Goal: Task Accomplishment & Management: Complete application form

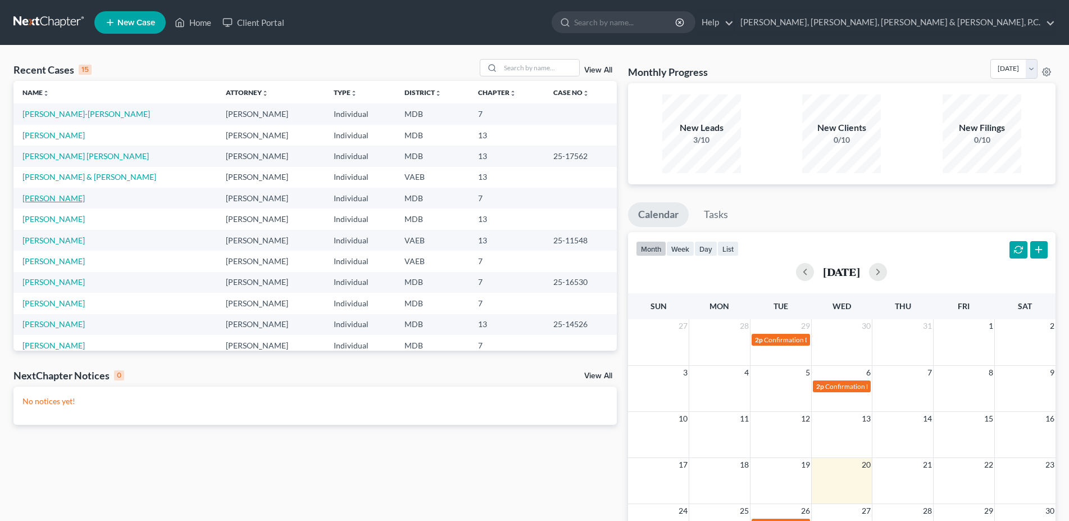
click at [44, 197] on link "[PERSON_NAME]" at bounding box center [53, 198] width 62 height 10
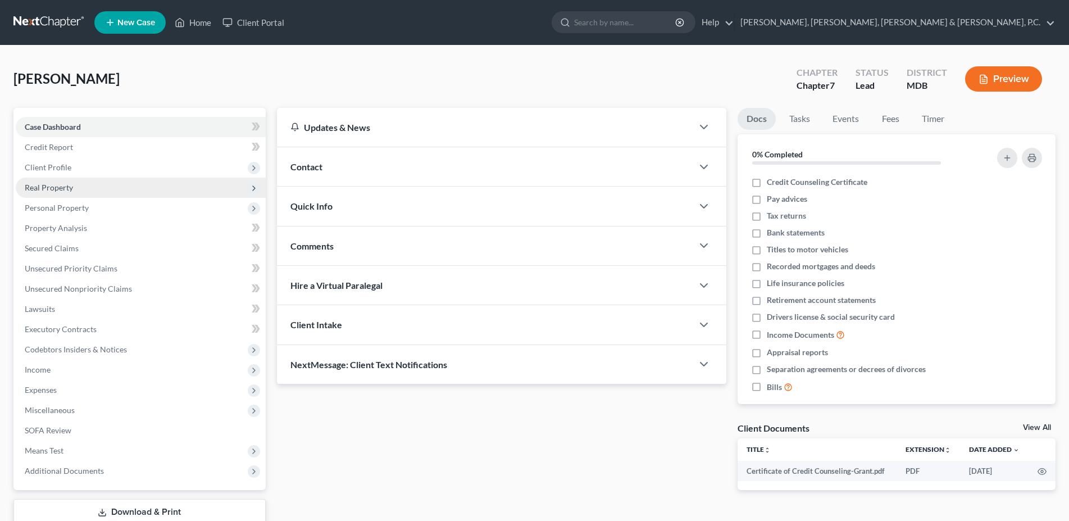
click at [49, 191] on span "Real Property" at bounding box center [49, 187] width 48 height 10
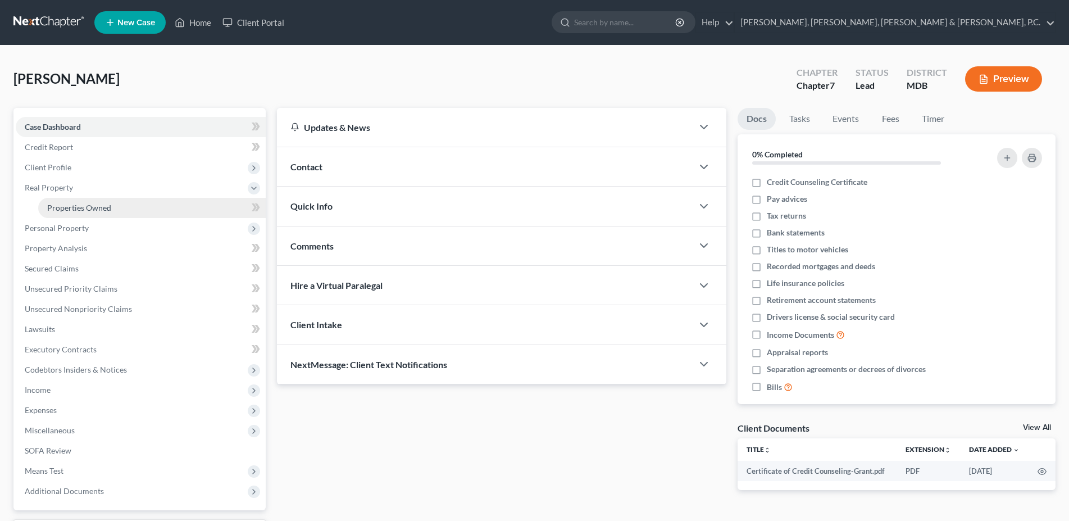
click at [70, 207] on span "Properties Owned" at bounding box center [79, 208] width 64 height 10
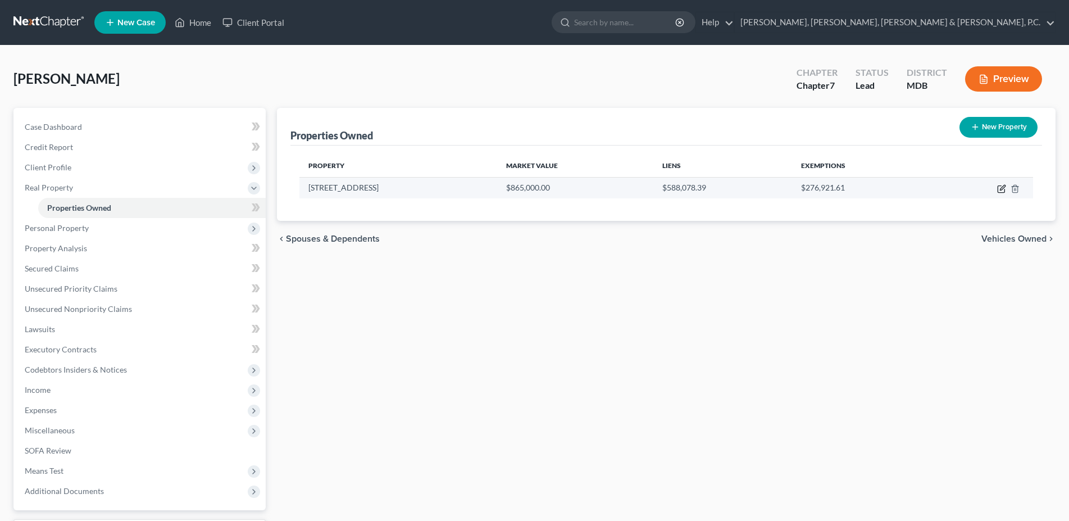
click at [1001, 189] on icon "button" at bounding box center [1001, 188] width 9 height 9
select select "21"
select select "2"
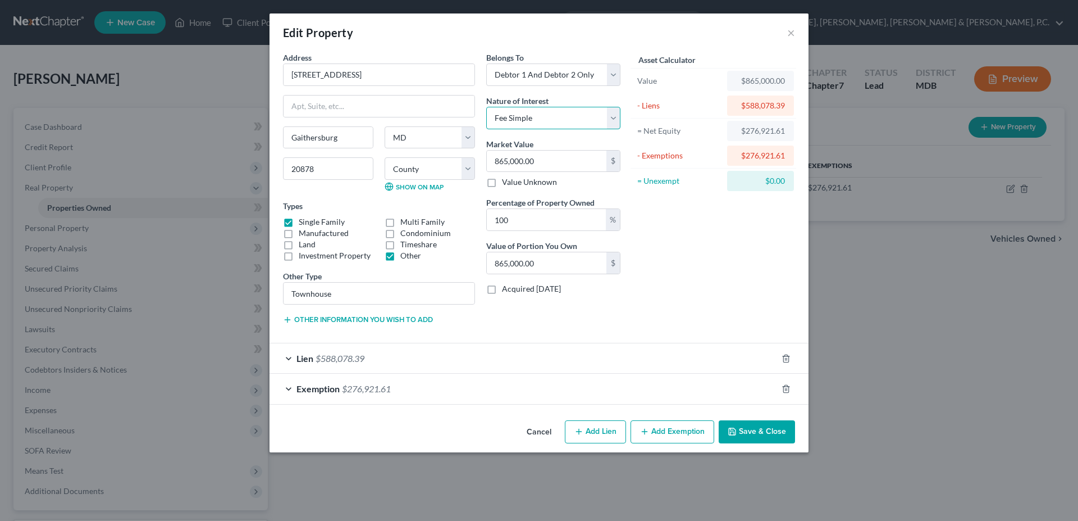
click at [486, 107] on select "Select Fee Simple Joint Tenant Life Estate Equitable Interest Future Interest T…" at bounding box center [553, 118] width 134 height 22
select select "5"
click option "Tenancy By The Entireties" at bounding box center [0, 0] width 0 height 0
click at [573, 392] on div "Exemption $276,921.61" at bounding box center [524, 388] width 508 height 30
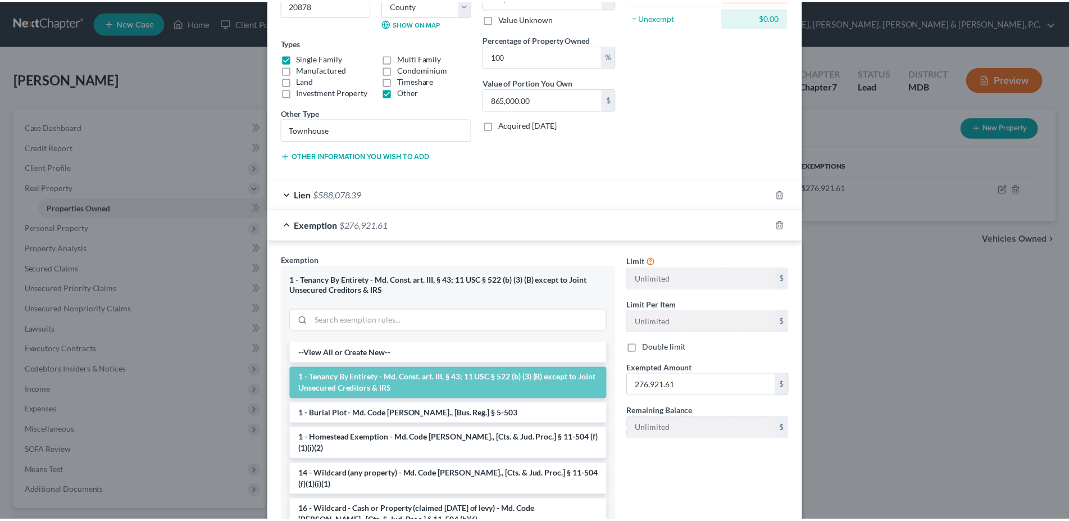
scroll to position [245, 0]
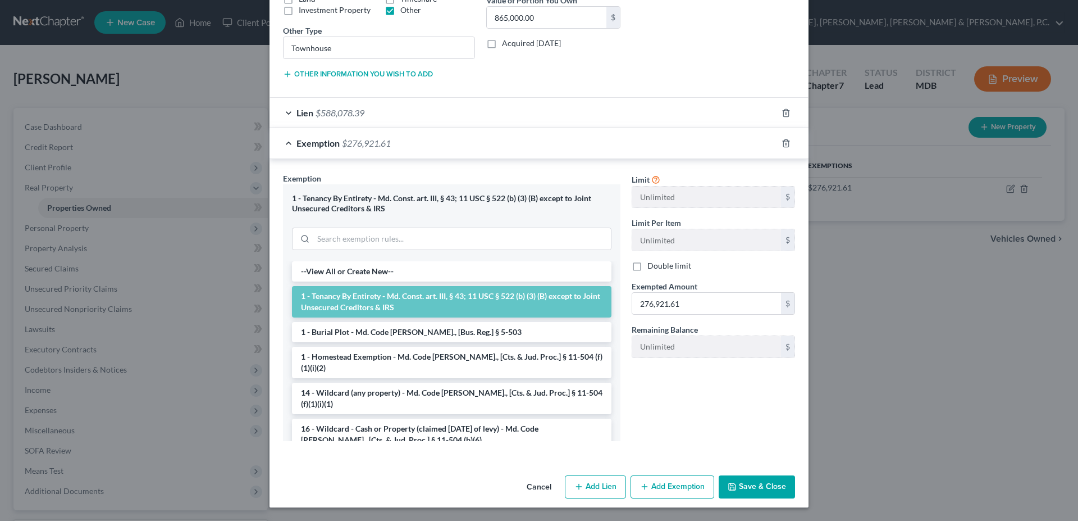
click at [739, 485] on button "Save & Close" at bounding box center [757, 487] width 76 height 24
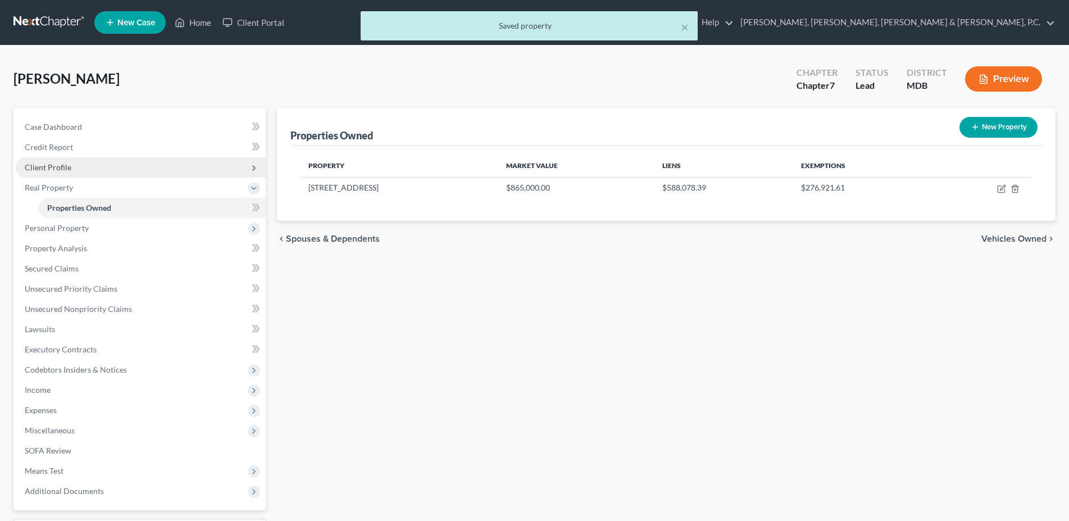
click at [67, 163] on span "Client Profile" at bounding box center [48, 167] width 47 height 10
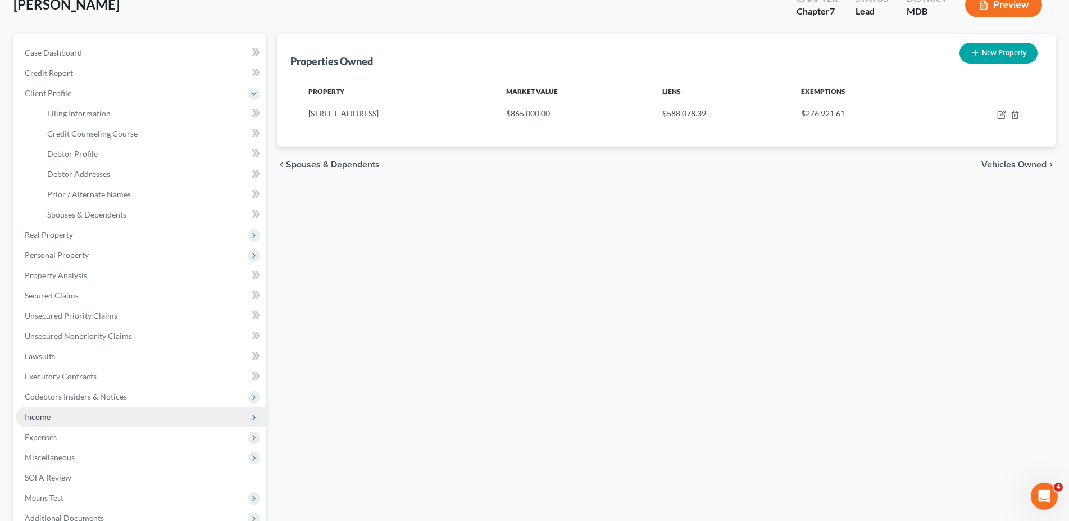
scroll to position [115, 0]
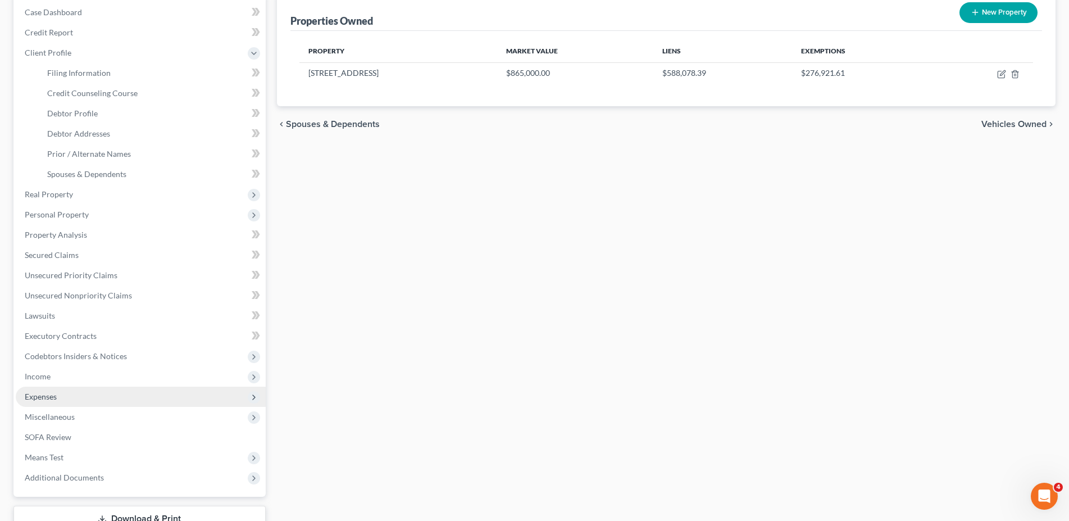
click at [50, 400] on span "Expenses" at bounding box center [41, 396] width 32 height 10
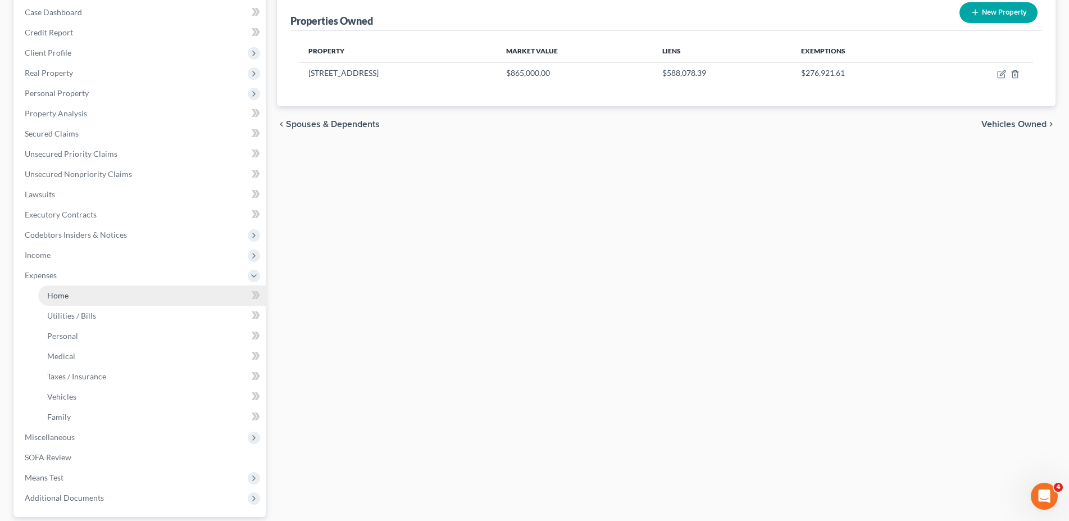
click at [69, 303] on link "Home" at bounding box center [151, 295] width 227 height 20
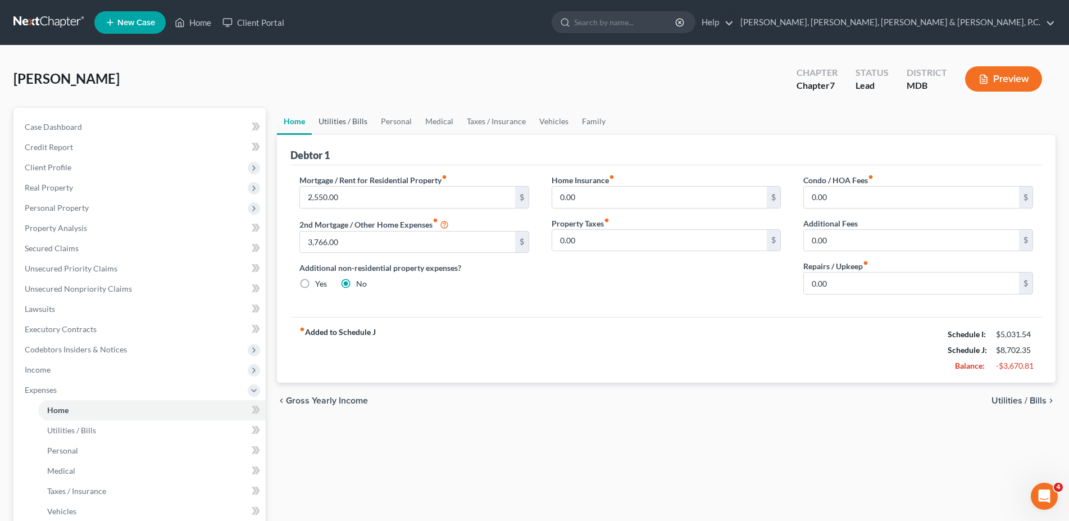
click at [346, 118] on link "Utilities / Bills" at bounding box center [343, 121] width 62 height 27
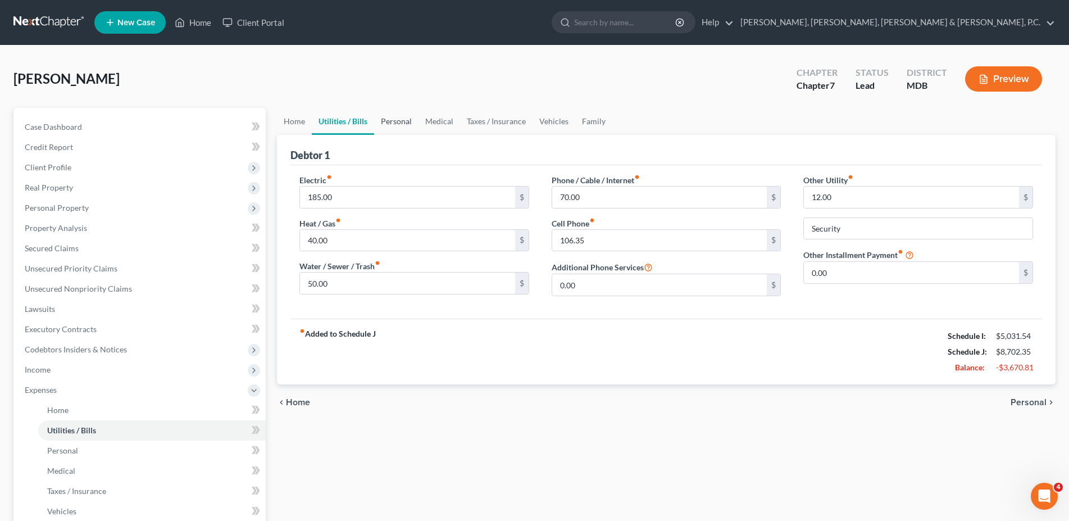
click at [400, 117] on link "Personal" at bounding box center [396, 121] width 44 height 27
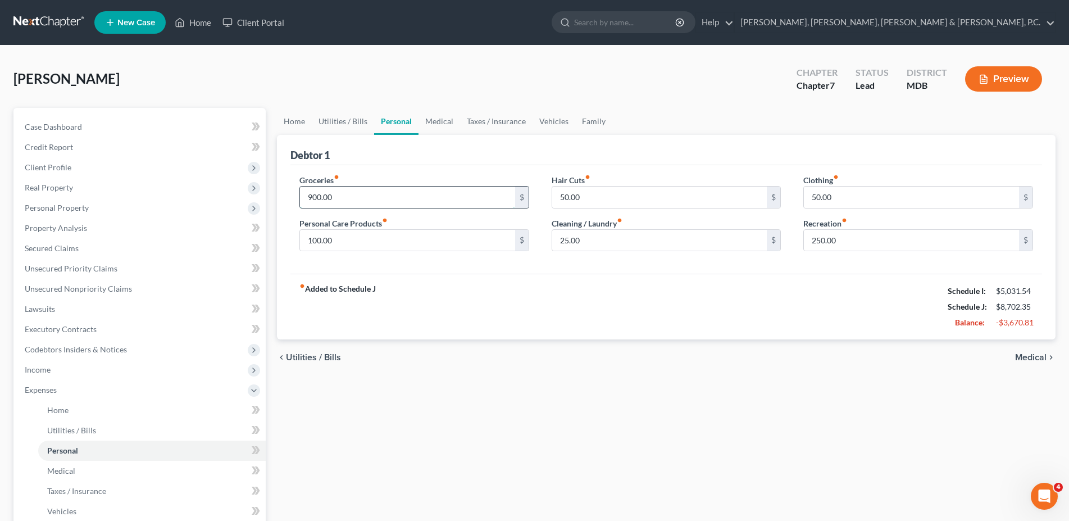
drag, startPoint x: 364, startPoint y: 193, endPoint x: 385, endPoint y: 198, distance: 21.8
click at [385, 198] on input "900.00" at bounding box center [407, 196] width 215 height 21
type input "950.00"
click at [442, 128] on link "Medical" at bounding box center [439, 121] width 42 height 27
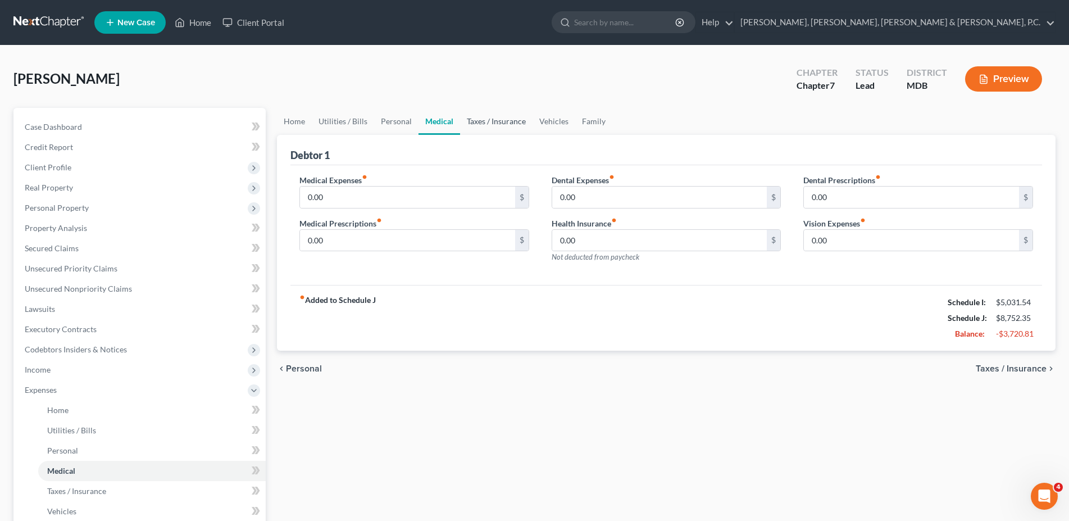
click at [499, 124] on link "Taxes / Insurance" at bounding box center [496, 121] width 72 height 27
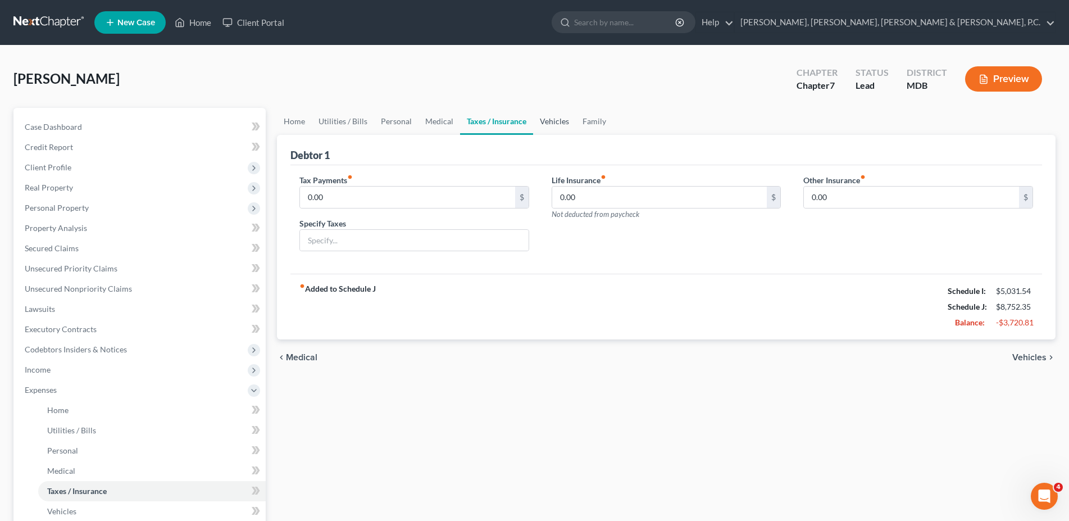
click at [552, 122] on link "Vehicles" at bounding box center [554, 121] width 43 height 27
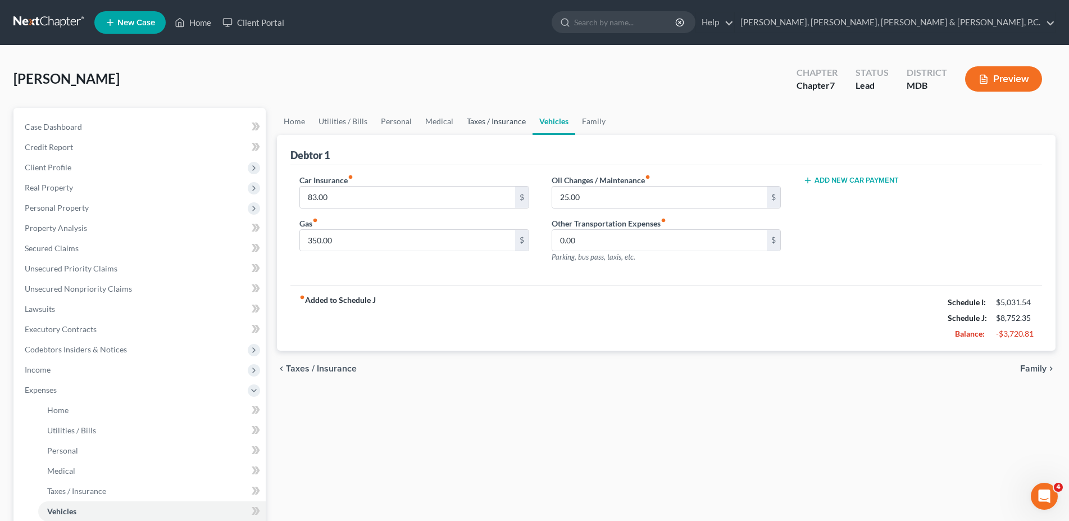
click at [487, 118] on link "Taxes / Insurance" at bounding box center [496, 121] width 72 height 27
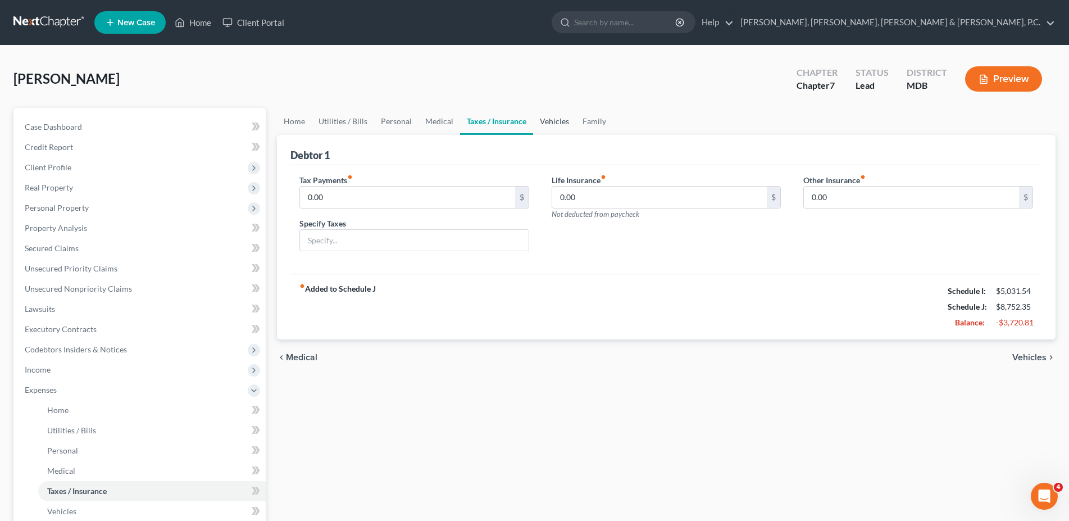
click at [549, 116] on link "Vehicles" at bounding box center [554, 121] width 43 height 27
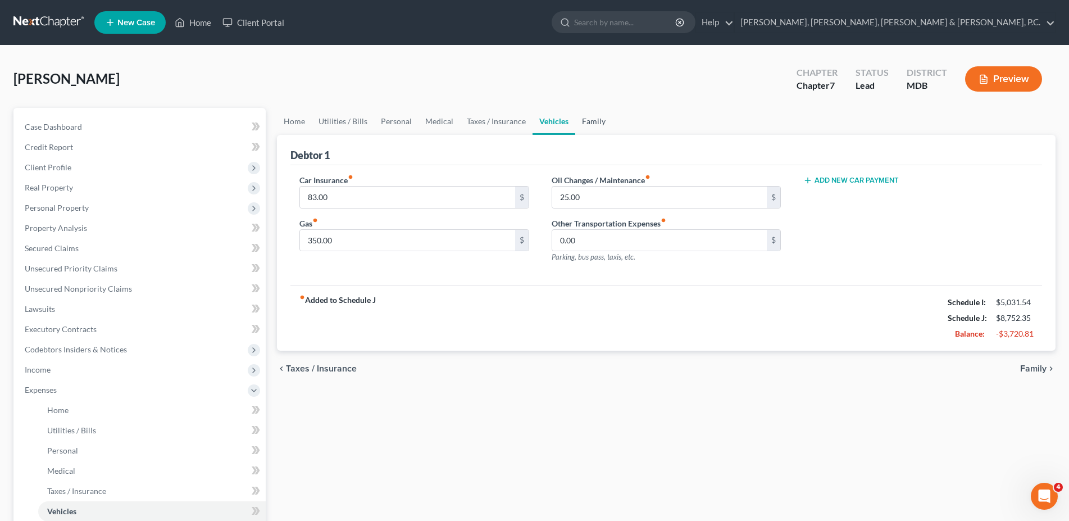
click at [595, 122] on link "Family" at bounding box center [593, 121] width 37 height 27
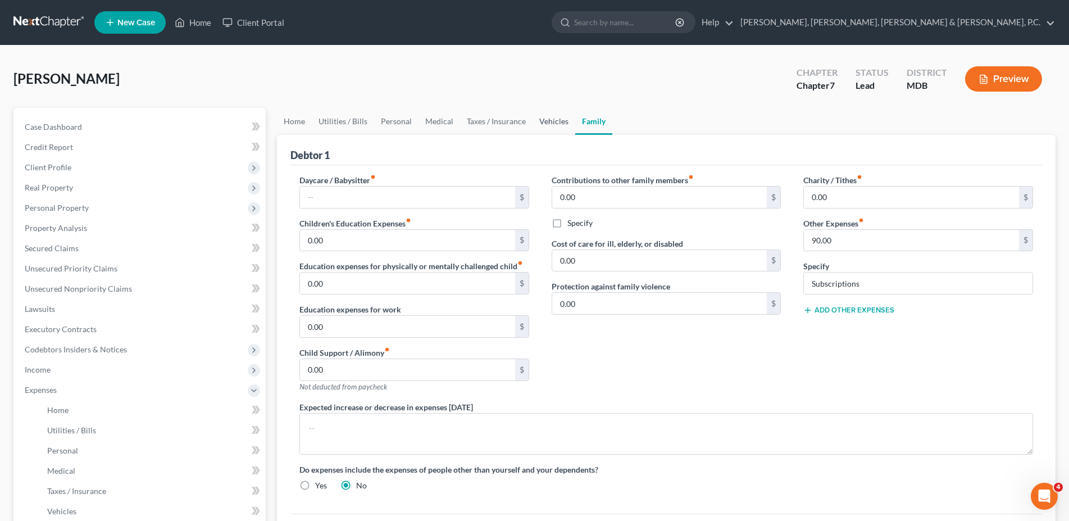
click at [551, 122] on link "Vehicles" at bounding box center [553, 121] width 43 height 27
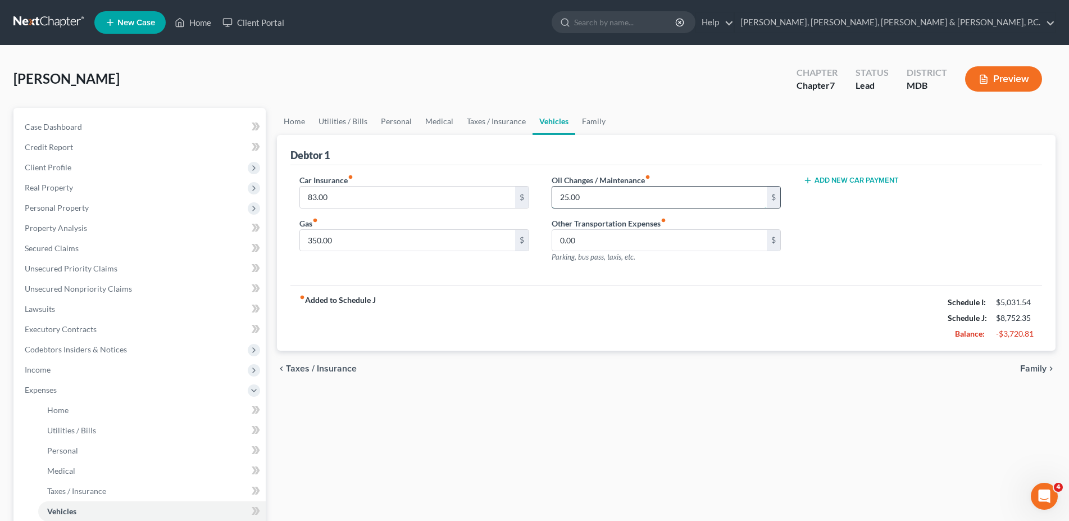
drag, startPoint x: 603, startPoint y: 197, endPoint x: 468, endPoint y: 183, distance: 135.5
click at [552, 186] on input "25.00" at bounding box center [659, 196] width 215 height 21
drag, startPoint x: 596, startPoint y: 200, endPoint x: 501, endPoint y: 188, distance: 95.7
click at [552, 189] on input "25.00" at bounding box center [659, 196] width 215 height 21
type input "50.00"
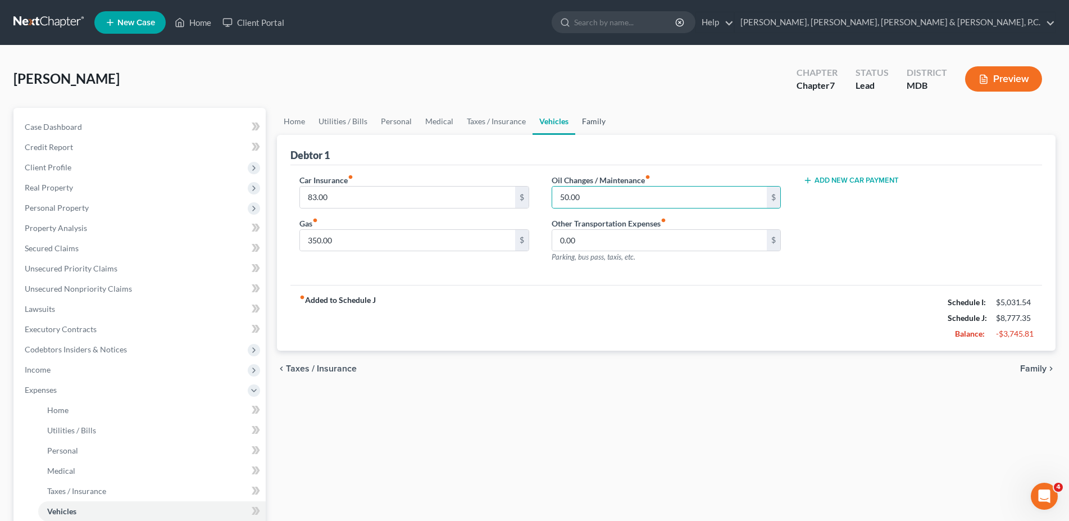
click at [587, 122] on link "Family" at bounding box center [593, 121] width 37 height 27
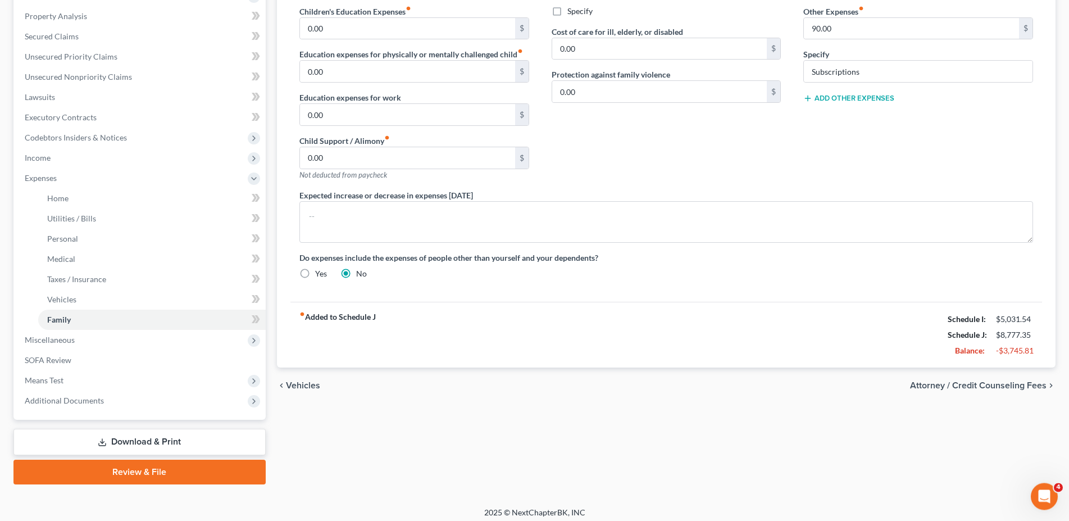
scroll to position [217, 0]
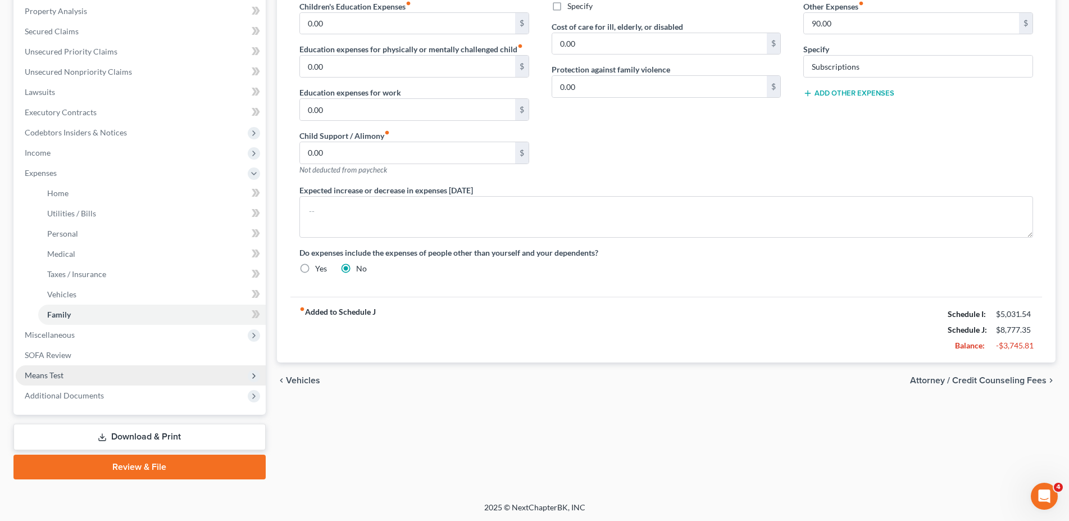
click at [59, 370] on span "Means Test" at bounding box center [141, 375] width 250 height 20
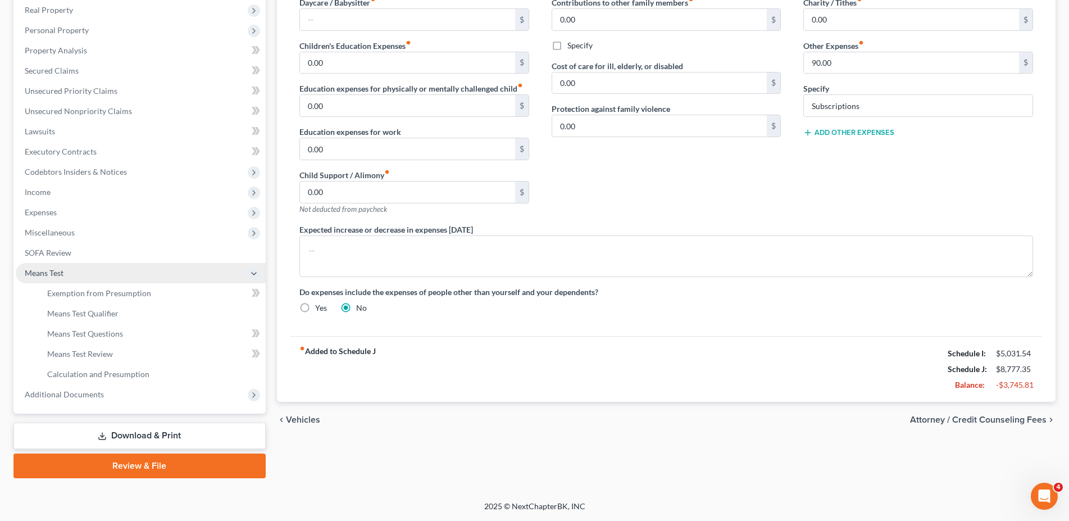
scroll to position [176, 0]
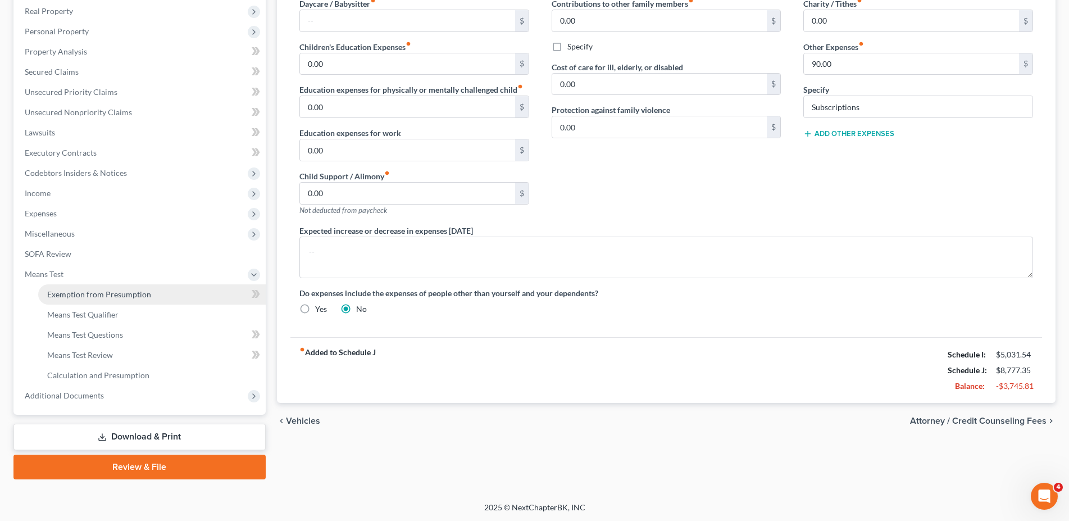
click at [77, 296] on span "Exemption from Presumption" at bounding box center [99, 294] width 104 height 10
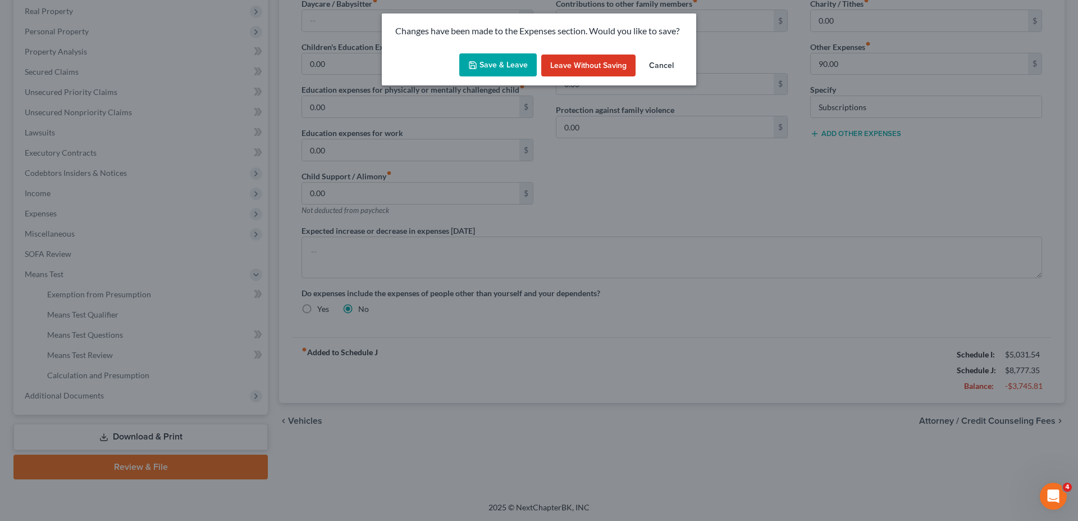
click at [505, 70] on button "Save & Leave" at bounding box center [497, 65] width 77 height 24
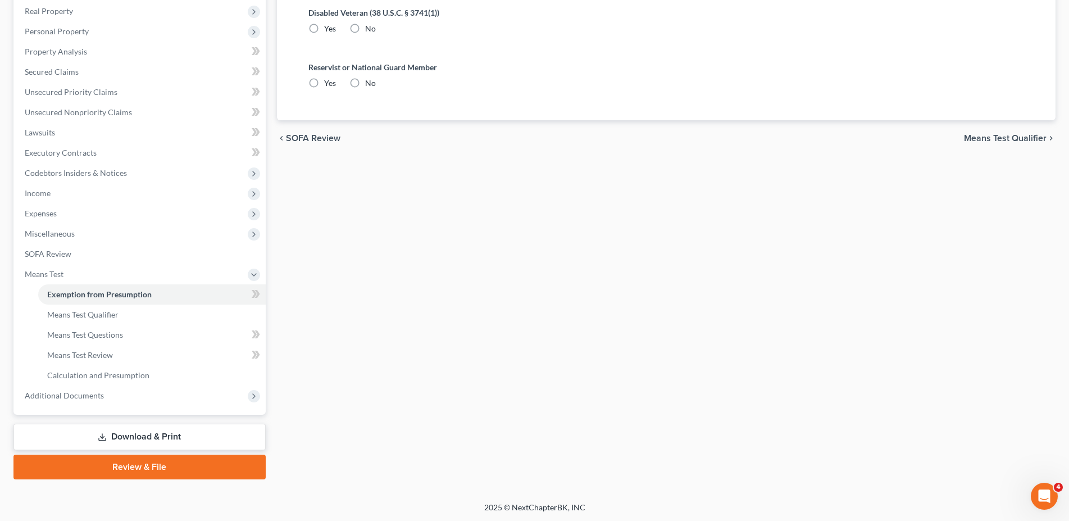
radio input "true"
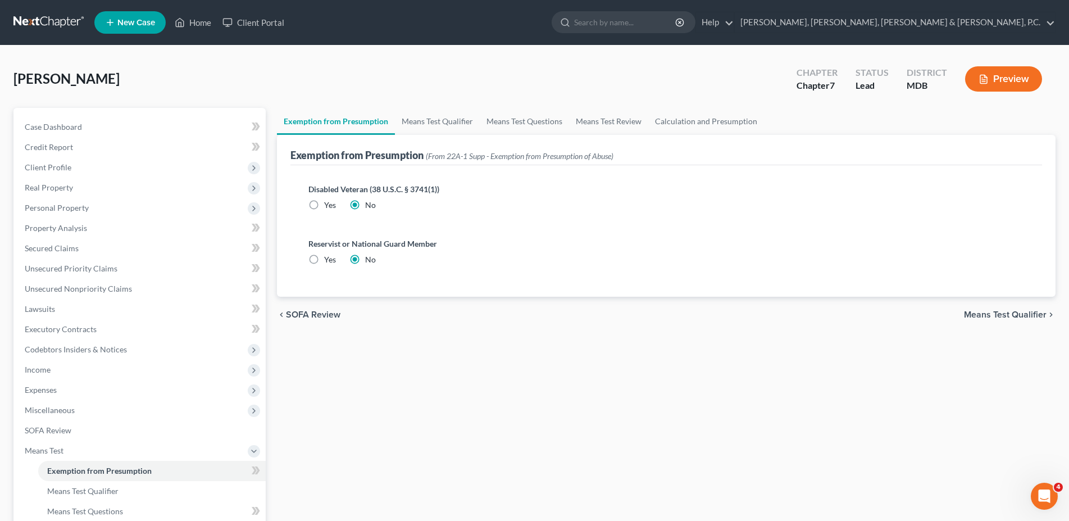
click at [1046, 66] on div "Preview" at bounding box center [1005, 79] width 99 height 33
click at [1020, 76] on button "Preview" at bounding box center [1003, 78] width 77 height 25
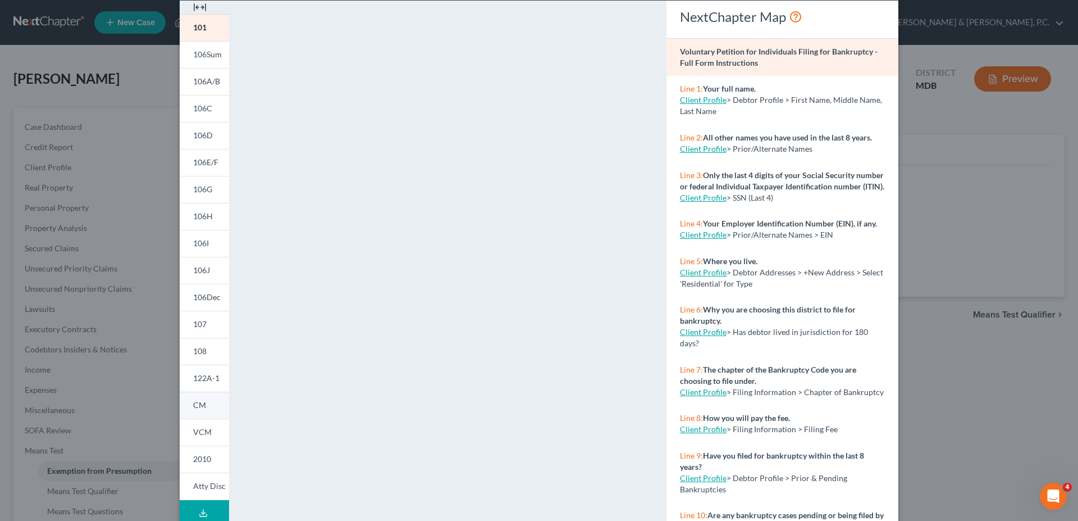
scroll to position [113, 0]
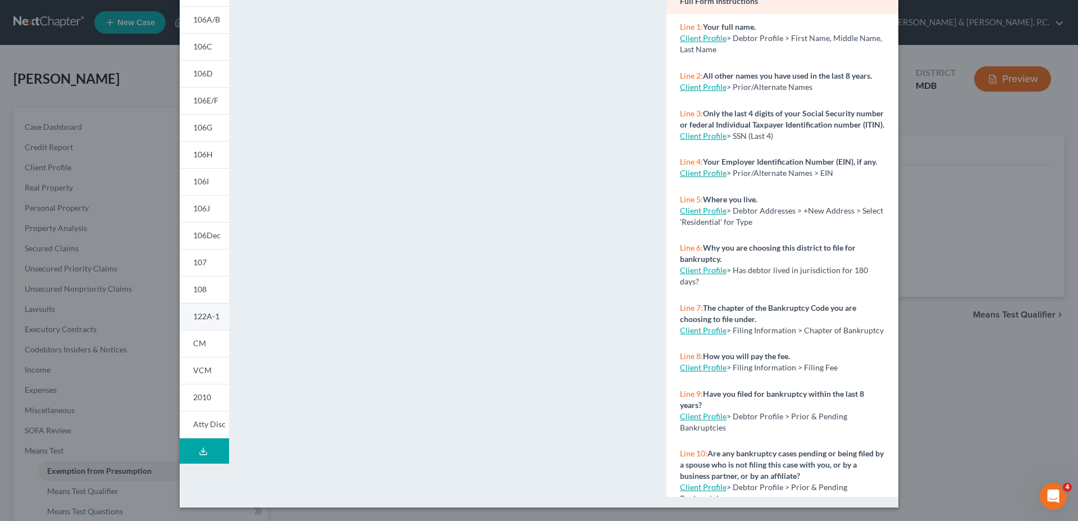
click at [199, 310] on link "122A-1" at bounding box center [204, 316] width 49 height 27
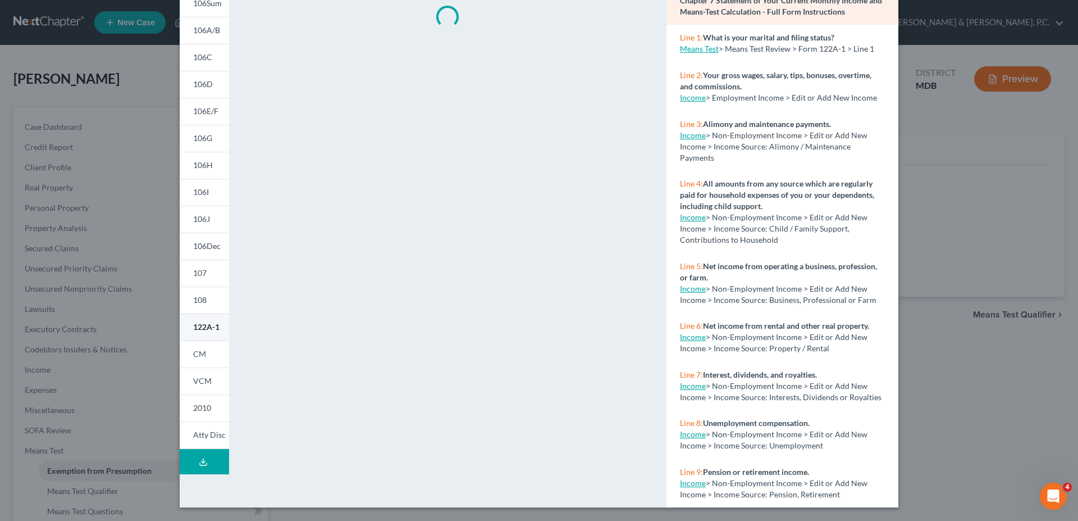
scroll to position [102, 0]
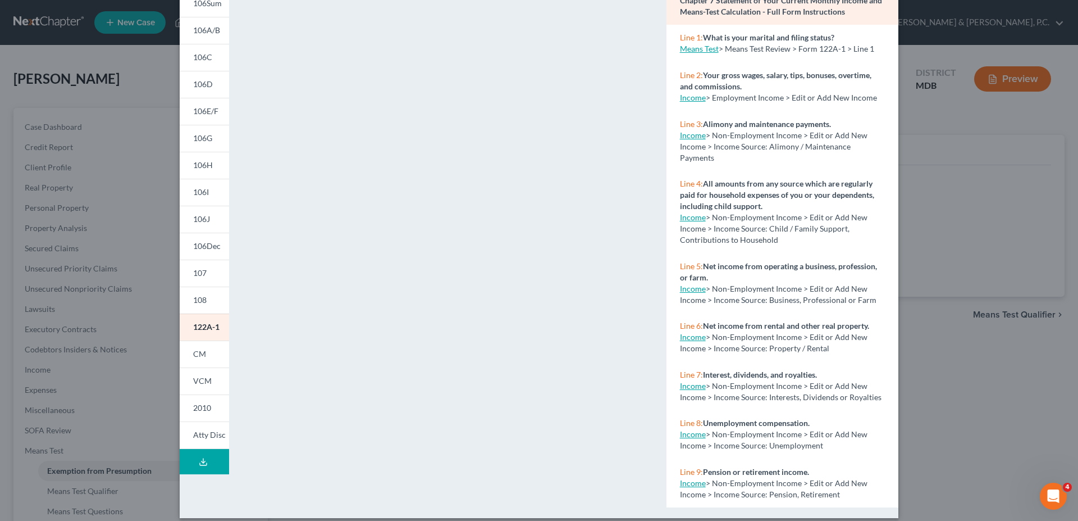
click at [994, 143] on div "Petition Preview Chapter 7 Statement of Your Current Monthly Income and Means-T…" at bounding box center [539, 260] width 1078 height 521
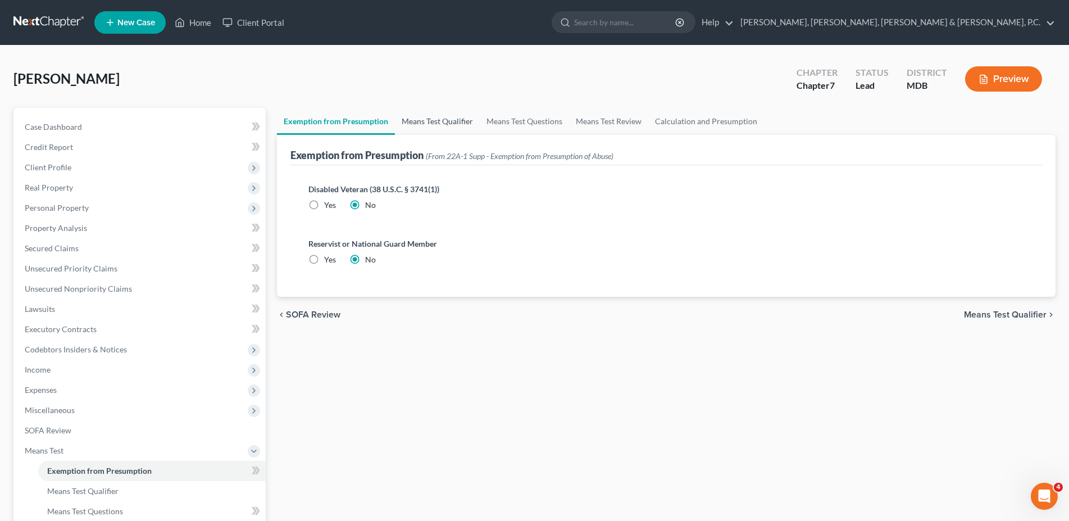
click at [446, 132] on link "Means Test Qualifier" at bounding box center [437, 121] width 85 height 27
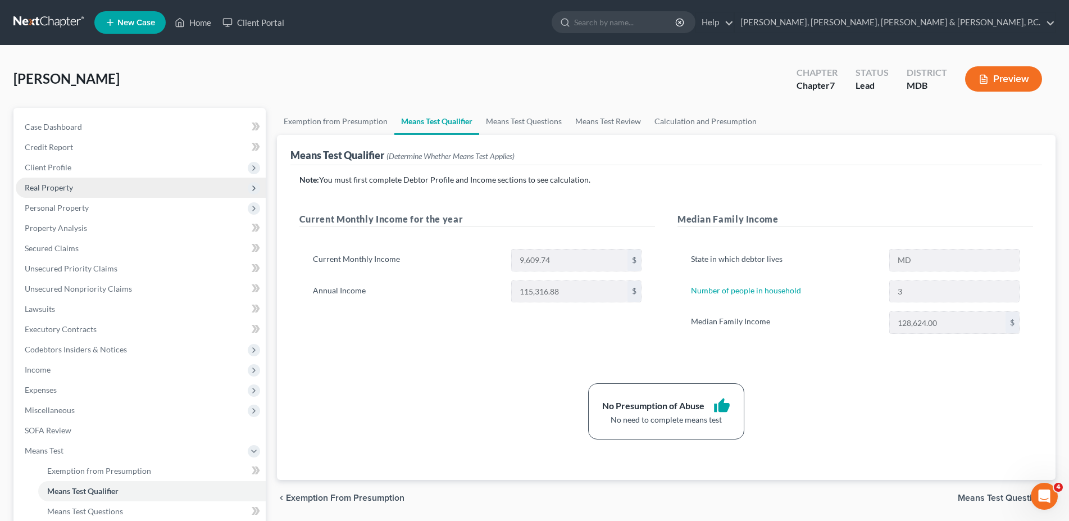
click at [51, 184] on span "Real Property" at bounding box center [49, 187] width 48 height 10
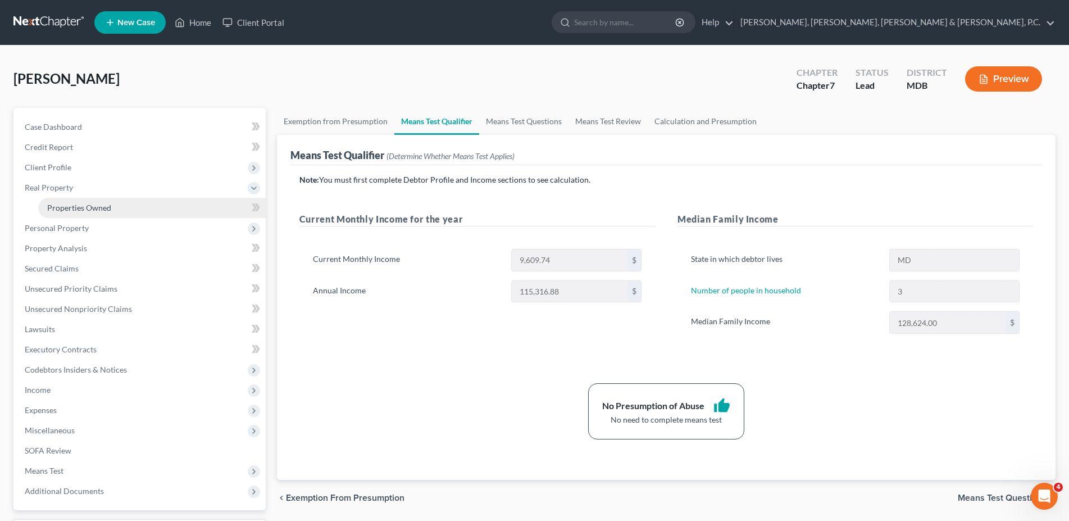
click at [66, 207] on span "Properties Owned" at bounding box center [79, 208] width 64 height 10
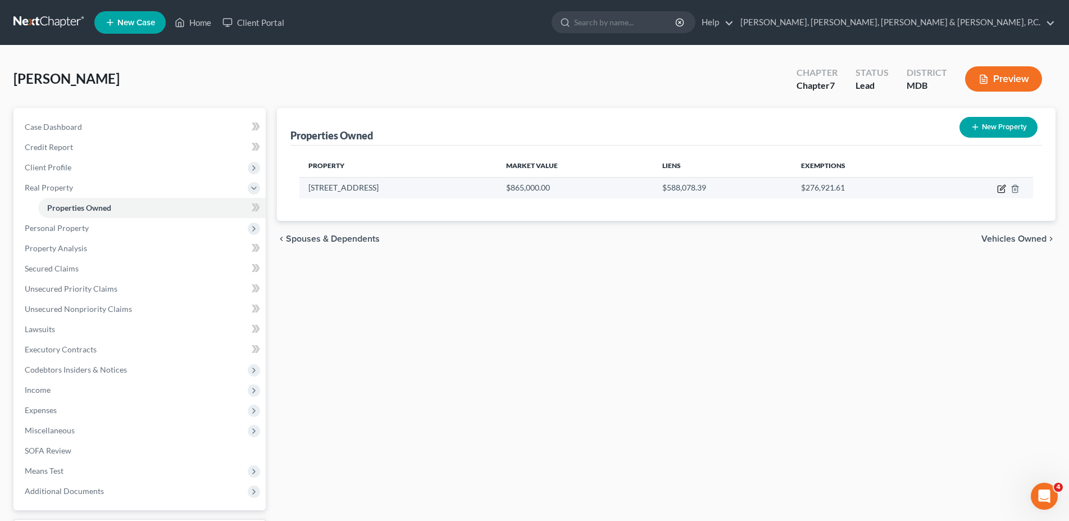
click at [1002, 188] on icon "button" at bounding box center [1001, 188] width 9 height 9
select select "21"
select select "15"
select select "2"
select select "5"
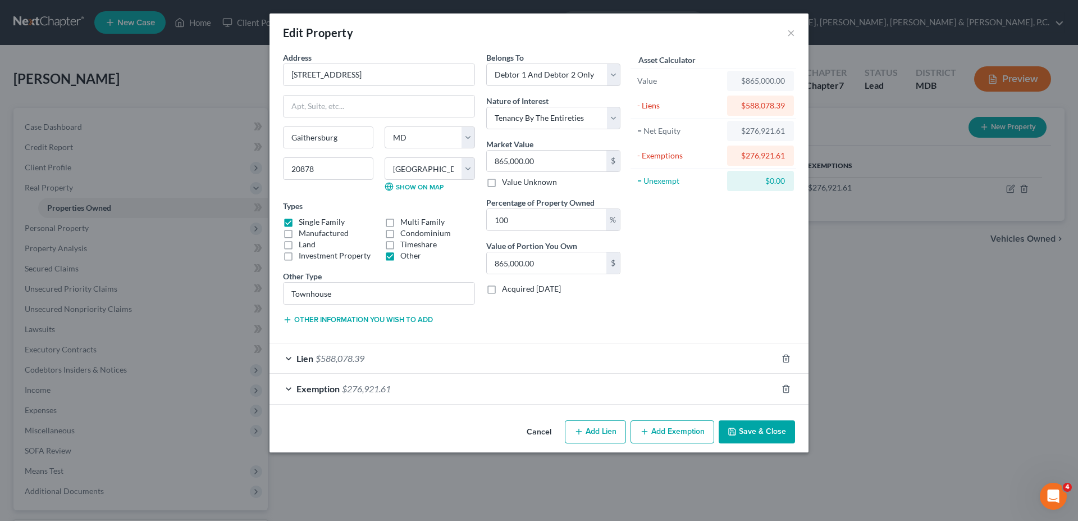
click at [397, 359] on div "Lien $588,078.39" at bounding box center [524, 358] width 508 height 30
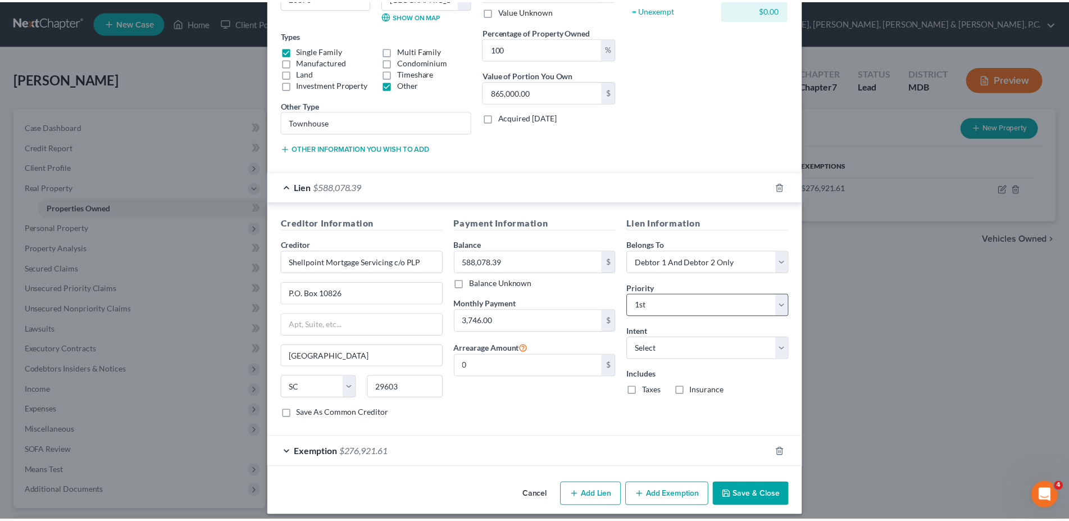
scroll to position [180, 0]
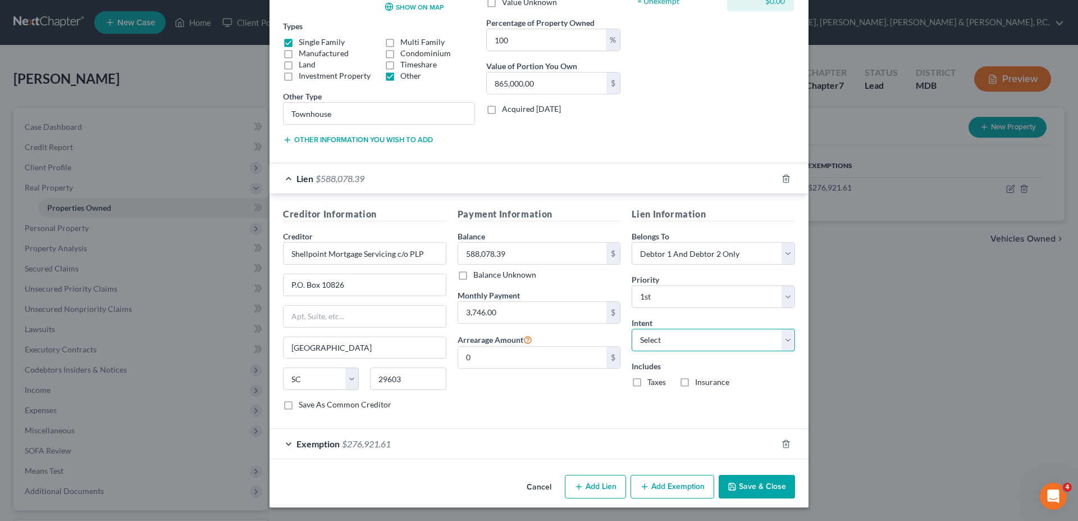
click at [632, 328] on select "Select Surrender Redeem Reaffirm Avoid Other" at bounding box center [713, 339] width 163 height 22
select select "0"
click option "Surrender" at bounding box center [0, 0] width 0 height 0
click at [632, 328] on select "Select Surrender Redeem Reaffirm Avoid Other" at bounding box center [713, 339] width 163 height 22
select select
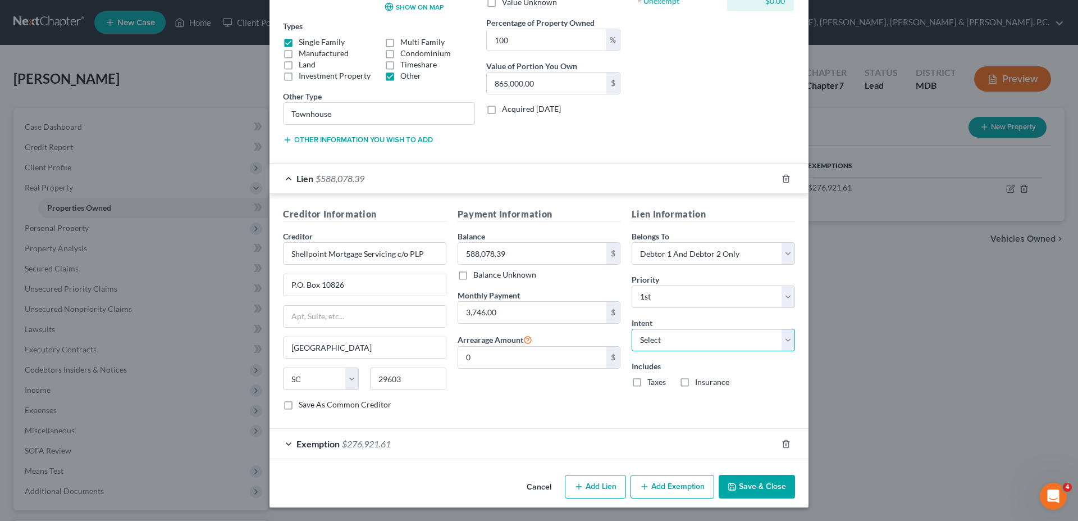
click option "Select" at bounding box center [0, 0] width 0 height 0
click at [498, 364] on input "0" at bounding box center [532, 356] width 149 height 21
type input "25,000.00"
click at [731, 482] on button "Save & Close" at bounding box center [757, 486] width 76 height 24
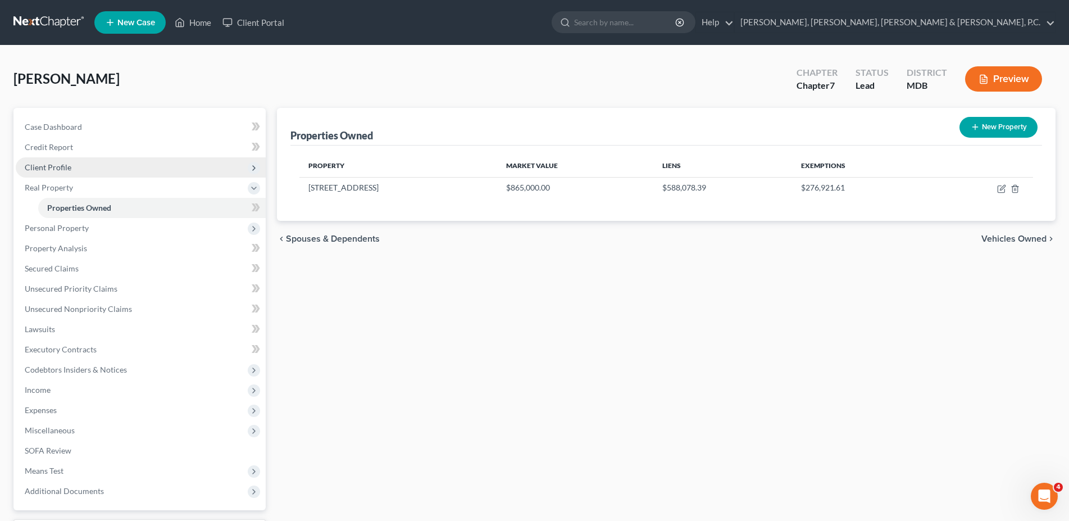
click at [58, 170] on span "Client Profile" at bounding box center [48, 167] width 47 height 10
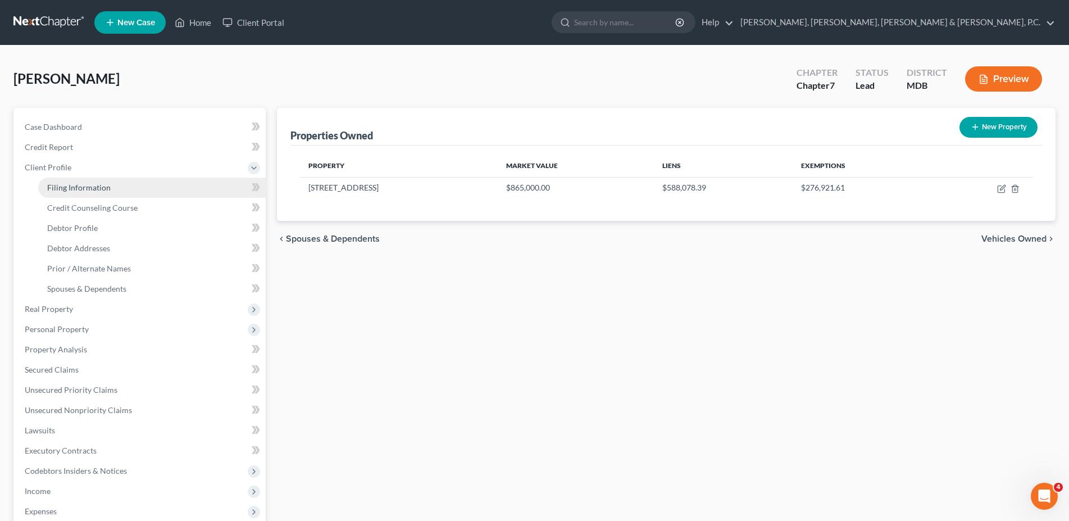
click at [85, 185] on span "Filing Information" at bounding box center [78, 187] width 63 height 10
select select "1"
select select "0"
select select "21"
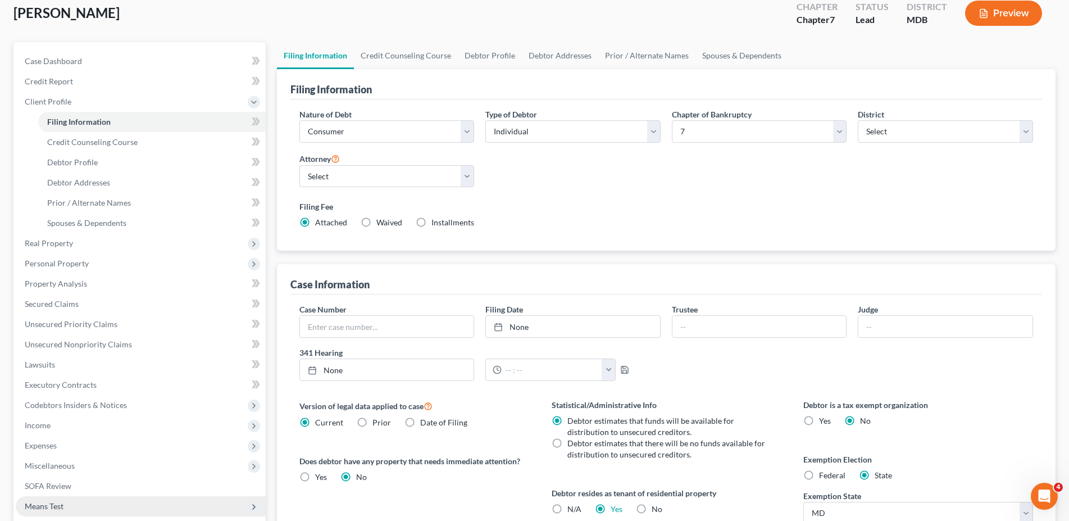
scroll to position [219, 0]
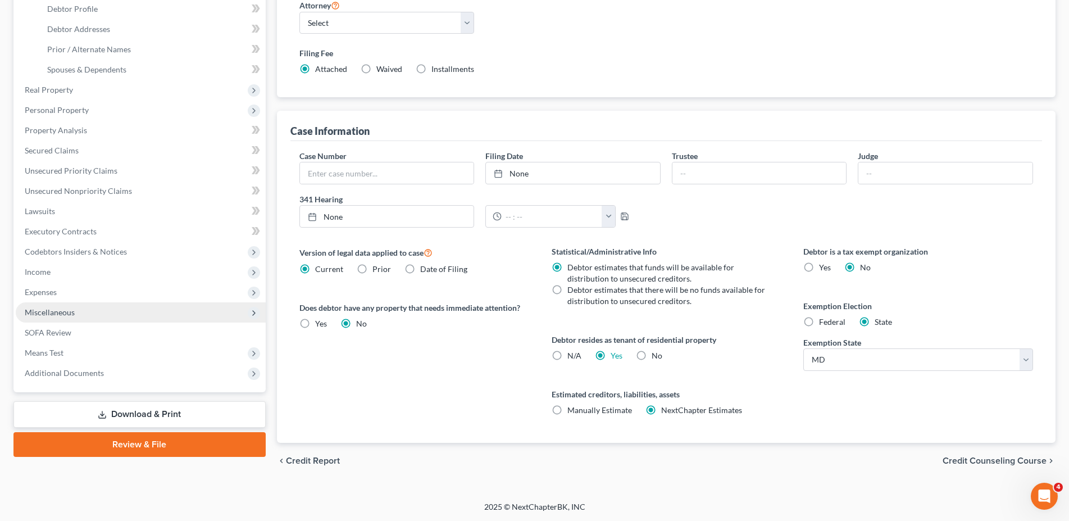
click at [71, 314] on span "Miscellaneous" at bounding box center [50, 312] width 50 height 10
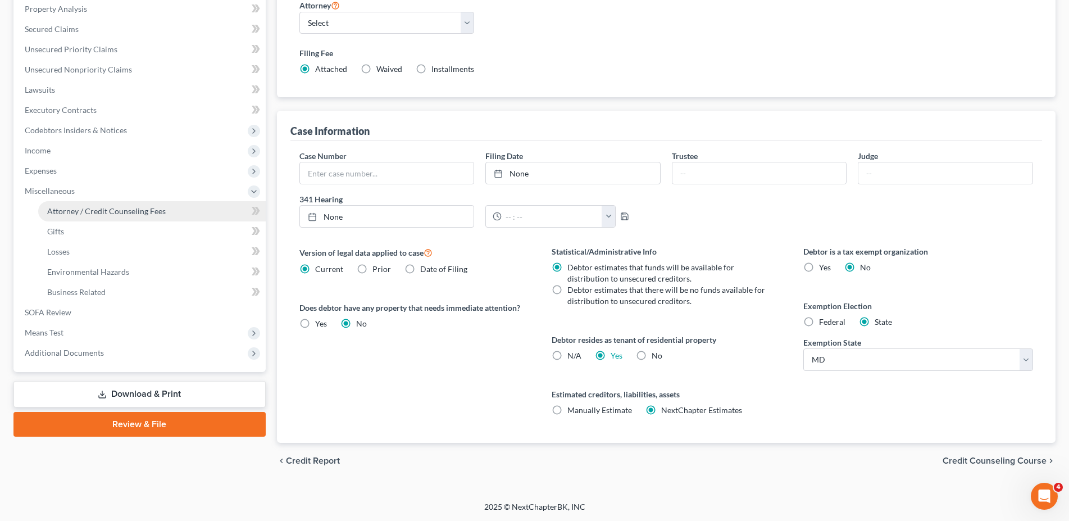
click at [84, 217] on link "Attorney / Credit Counseling Fees" at bounding box center [151, 211] width 227 height 20
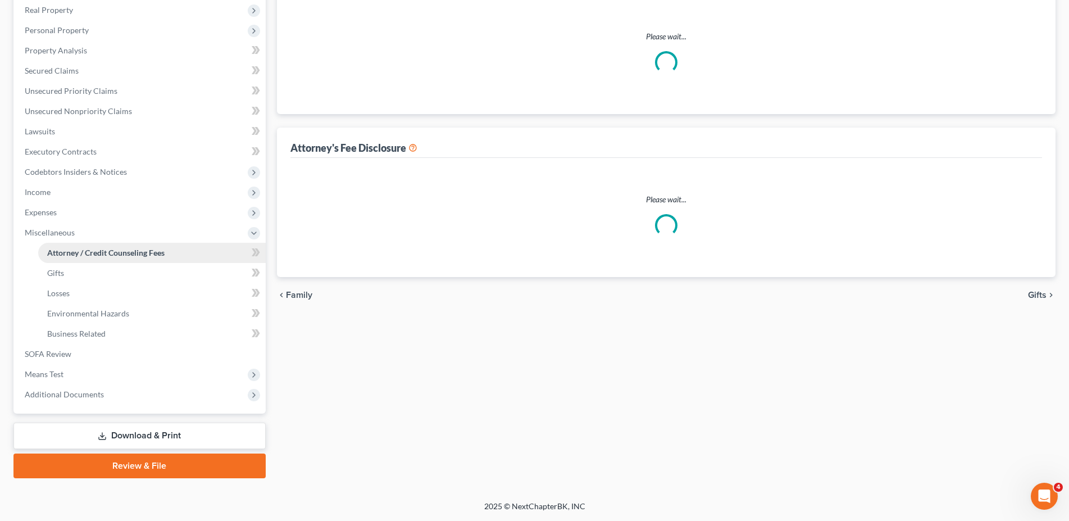
scroll to position [176, 0]
select select "0"
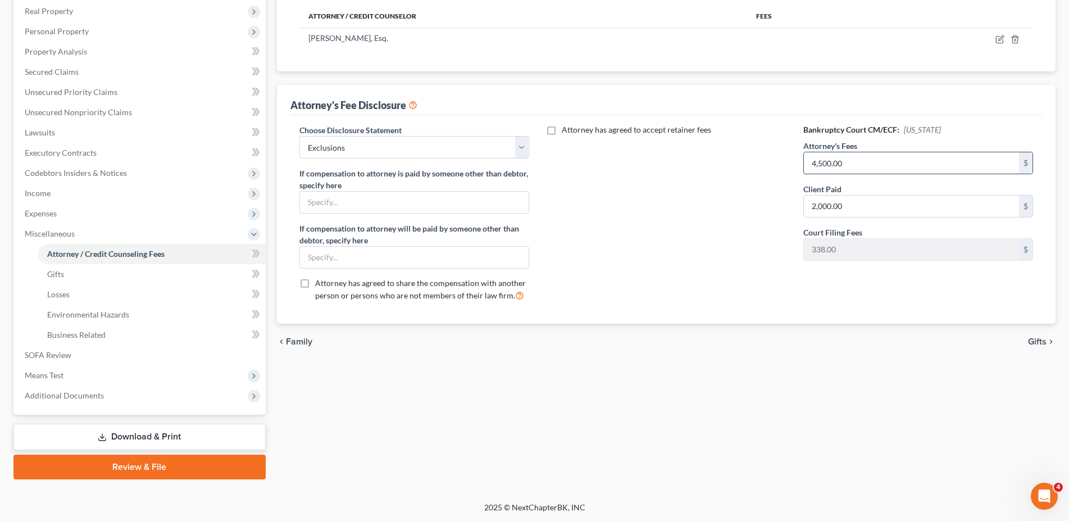
drag, startPoint x: 864, startPoint y: 162, endPoint x: 963, endPoint y: 162, distance: 98.8
click at [963, 162] on input "4,500.00" at bounding box center [911, 162] width 215 height 21
type input "2,000.00"
click at [872, 167] on input "2,000.00" at bounding box center [911, 162] width 215 height 21
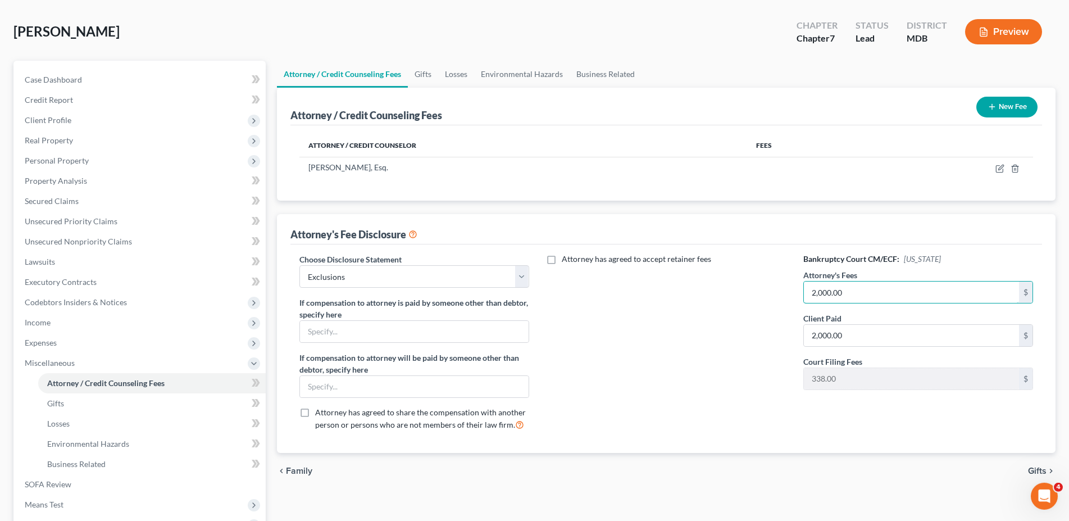
scroll to position [0, 0]
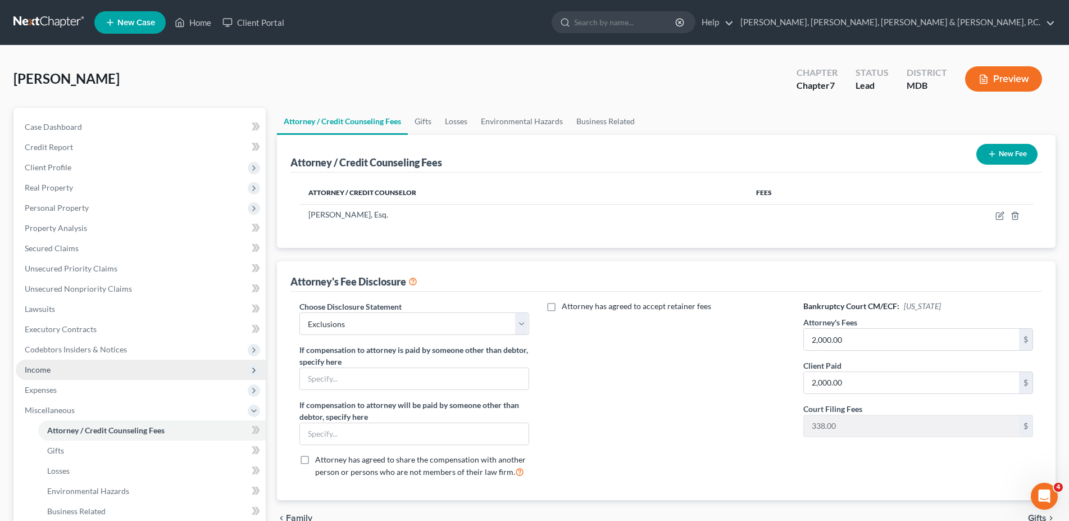
click at [62, 364] on span "Income" at bounding box center [141, 369] width 250 height 20
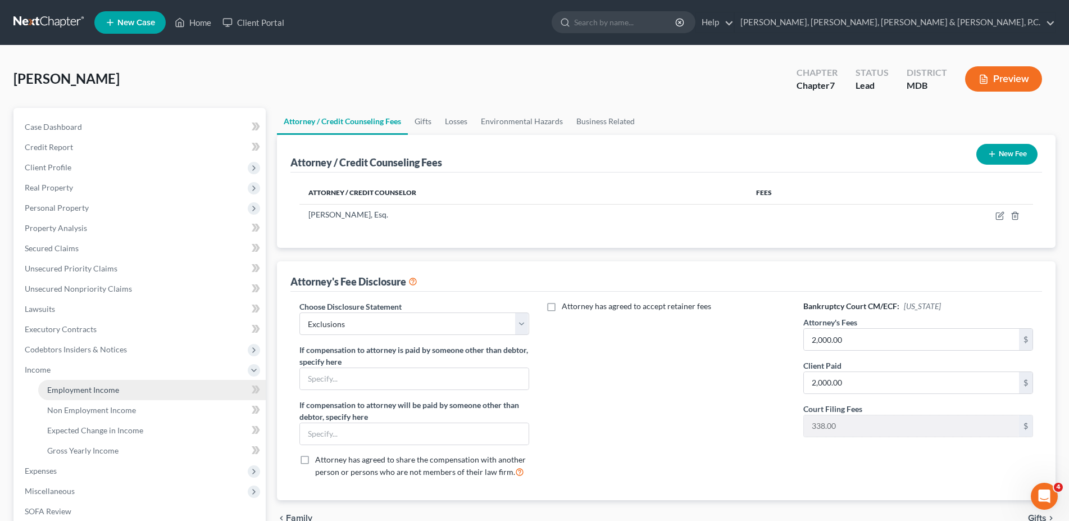
click at [64, 387] on span "Employment Income" at bounding box center [83, 390] width 72 height 10
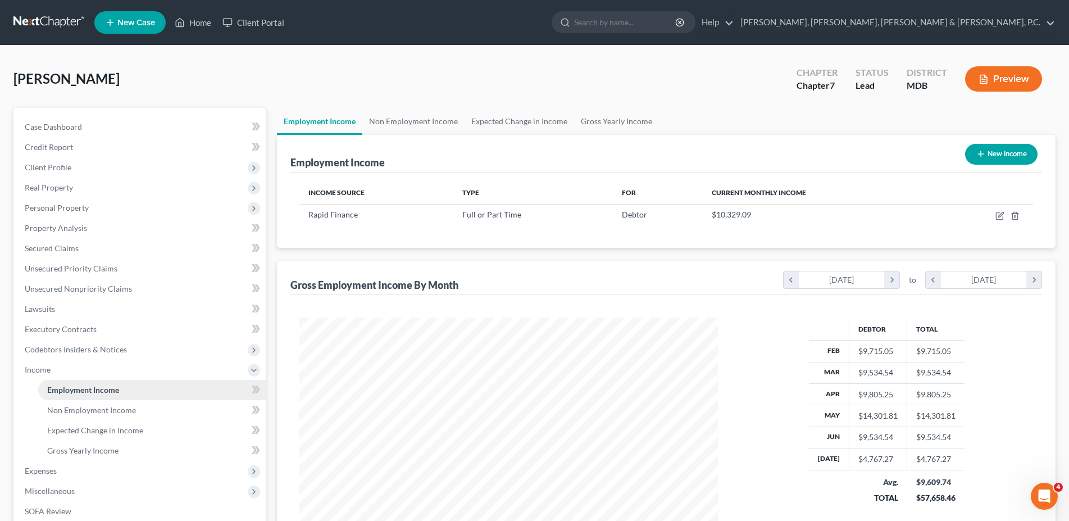
scroll to position [209, 441]
click at [405, 131] on link "Non Employment Income" at bounding box center [413, 121] width 102 height 27
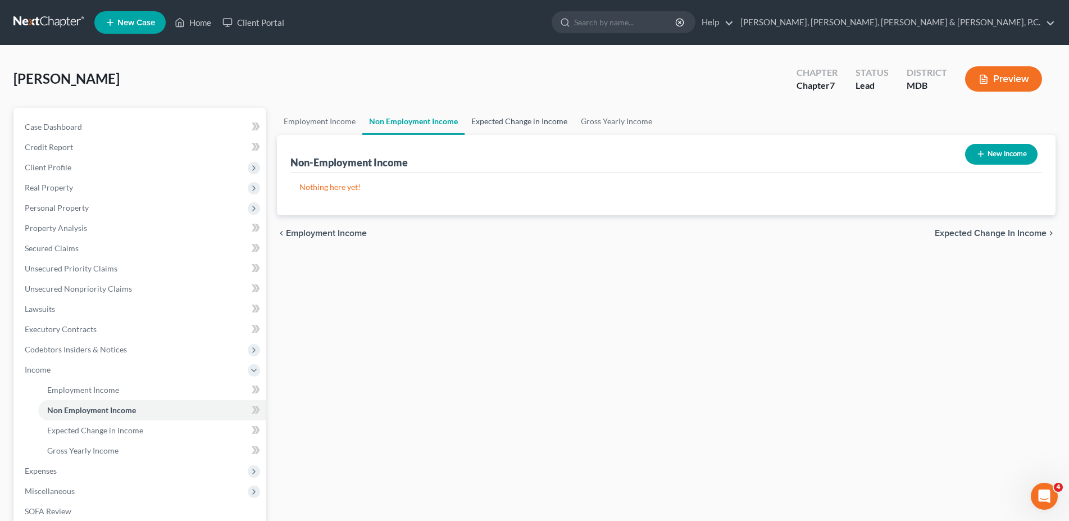
click at [514, 119] on link "Expected Change in Income" at bounding box center [518, 121] width 109 height 27
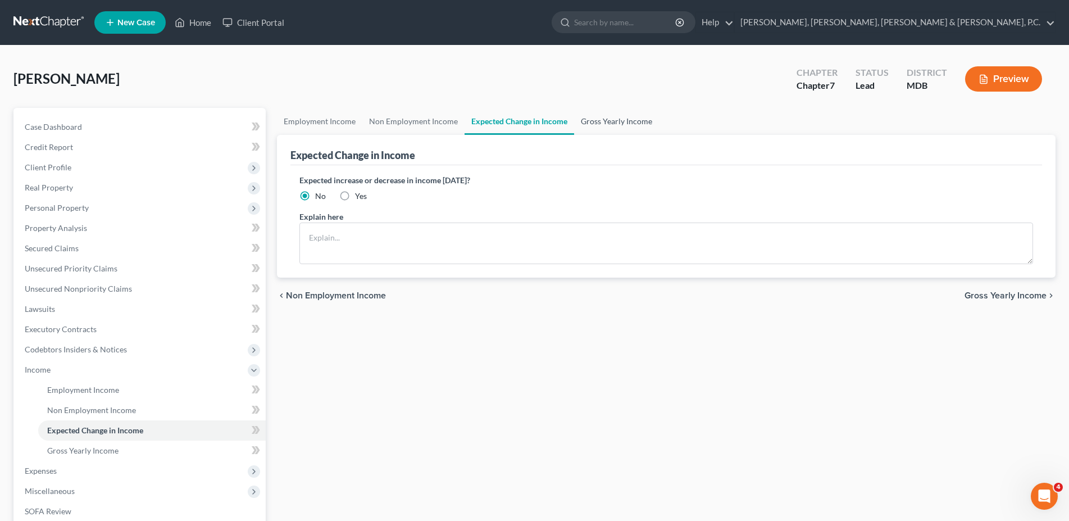
click at [600, 118] on link "Gross Yearly Income" at bounding box center [616, 121] width 85 height 27
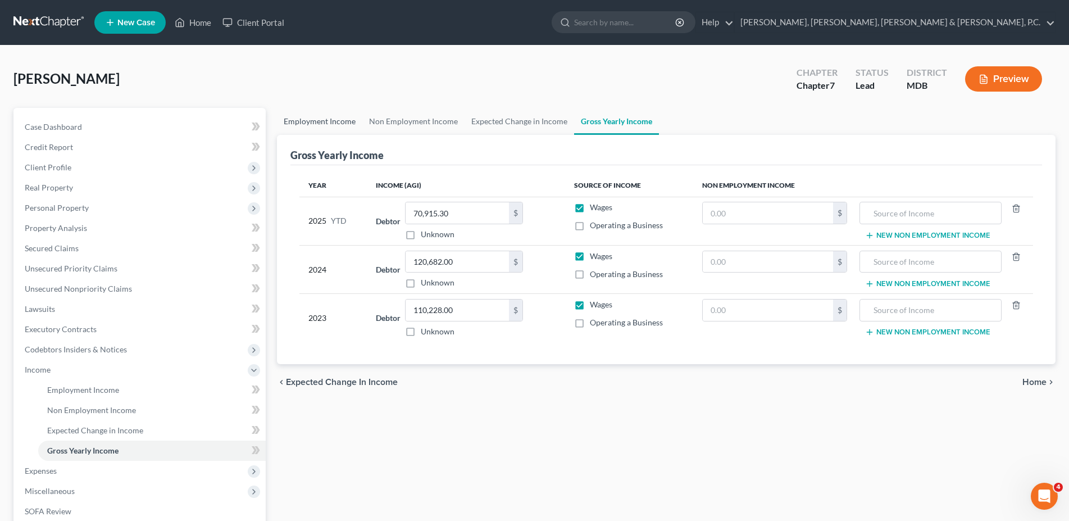
click at [306, 129] on link "Employment Income" at bounding box center [319, 121] width 85 height 27
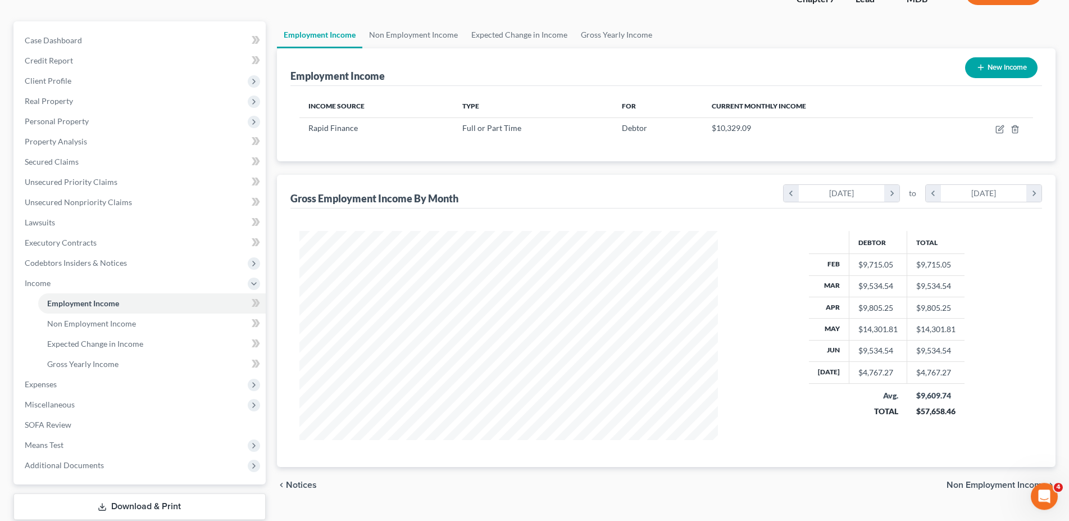
scroll to position [115, 0]
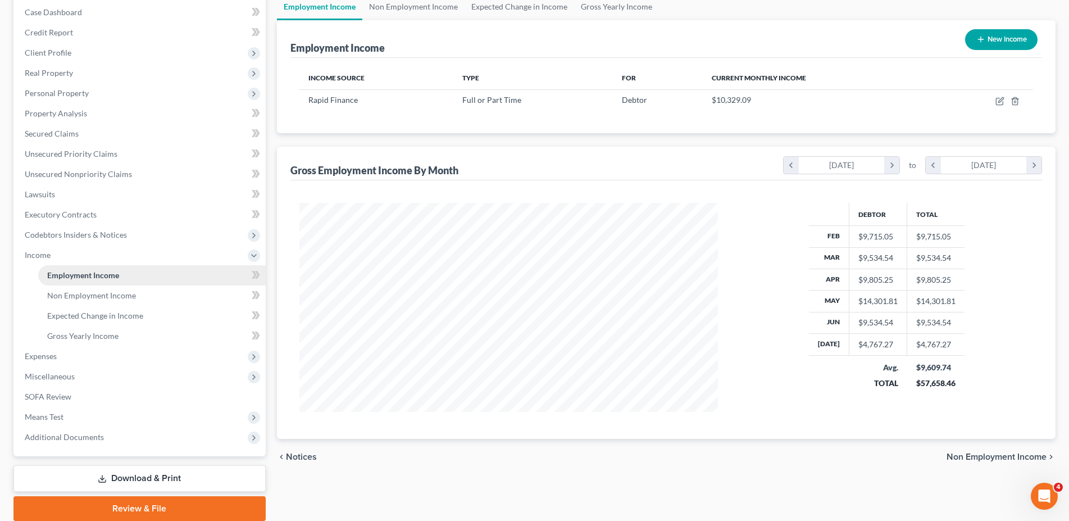
click at [107, 272] on span "Employment Income" at bounding box center [83, 275] width 72 height 10
click at [99, 291] on span "Non Employment Income" at bounding box center [91, 295] width 89 height 10
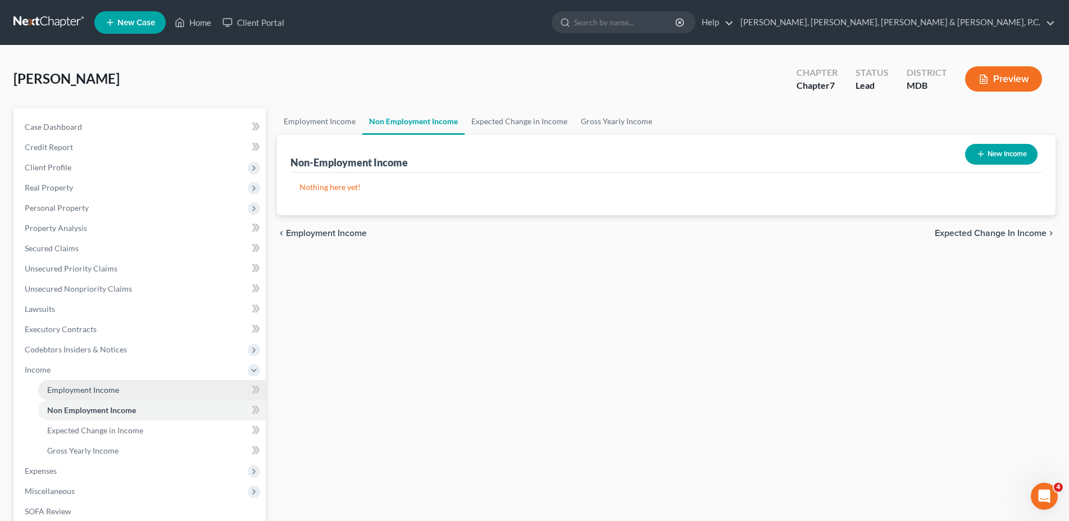
click at [92, 386] on span "Employment Income" at bounding box center [83, 390] width 72 height 10
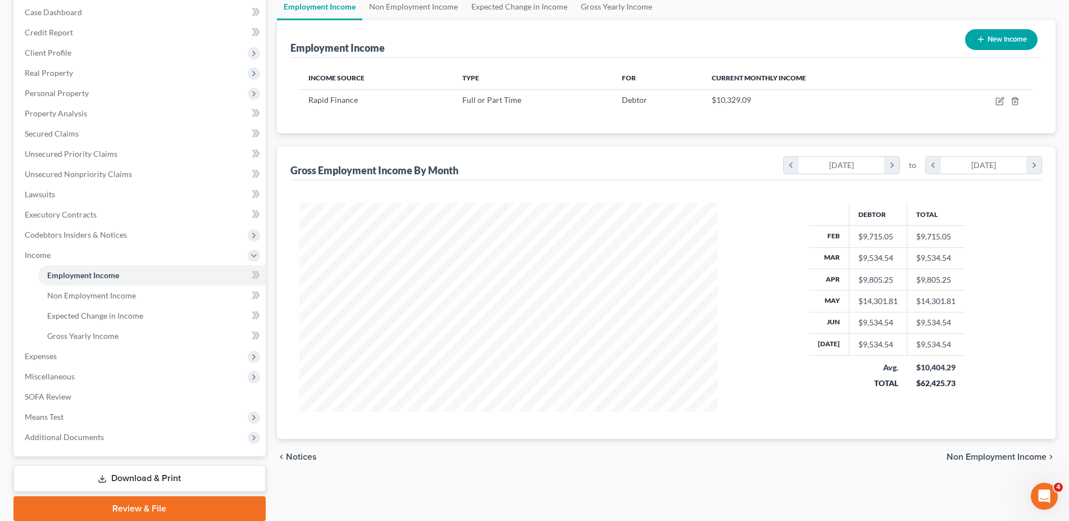
scroll to position [156, 0]
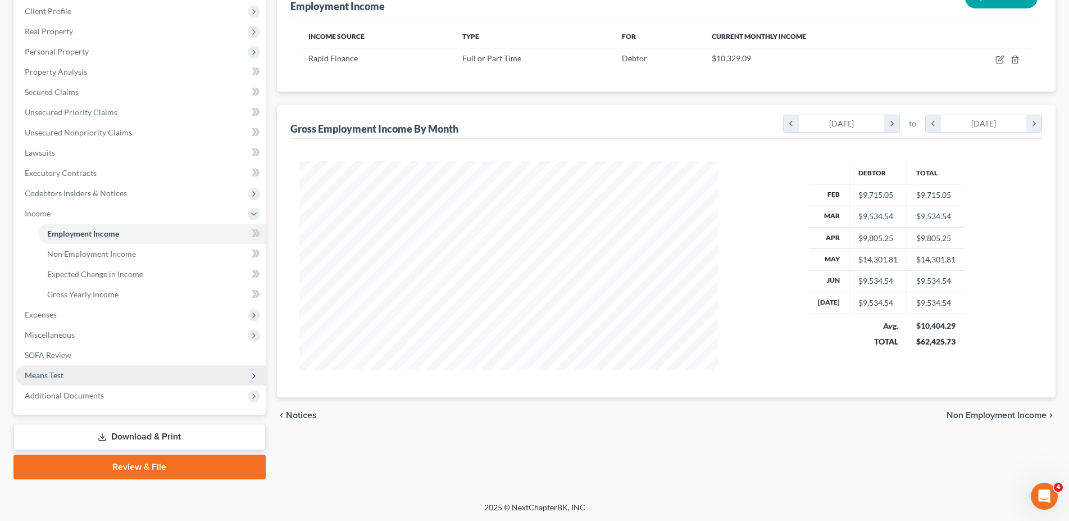
click at [61, 370] on span "Means Test" at bounding box center [44, 375] width 39 height 10
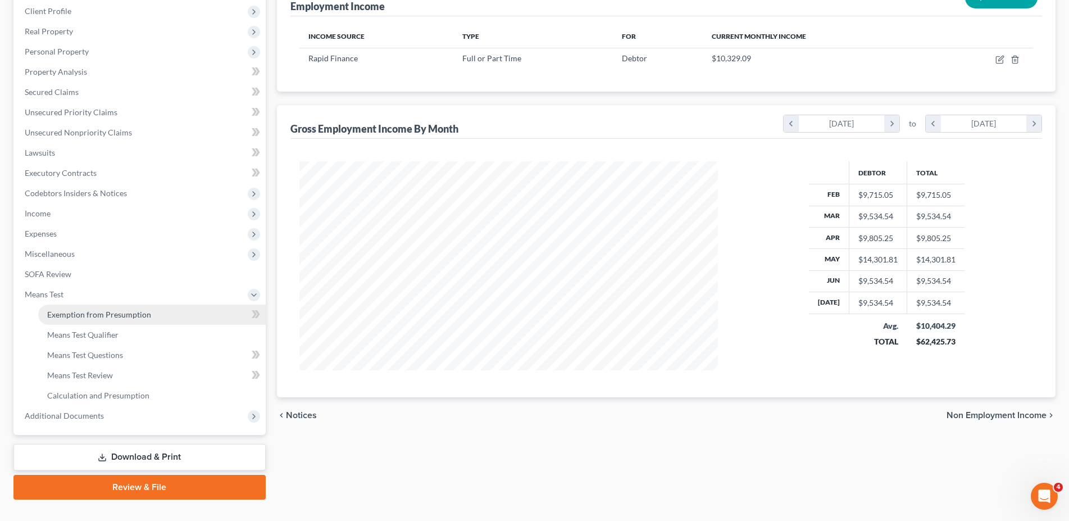
click at [74, 308] on link "Exemption from Presumption" at bounding box center [151, 314] width 227 height 20
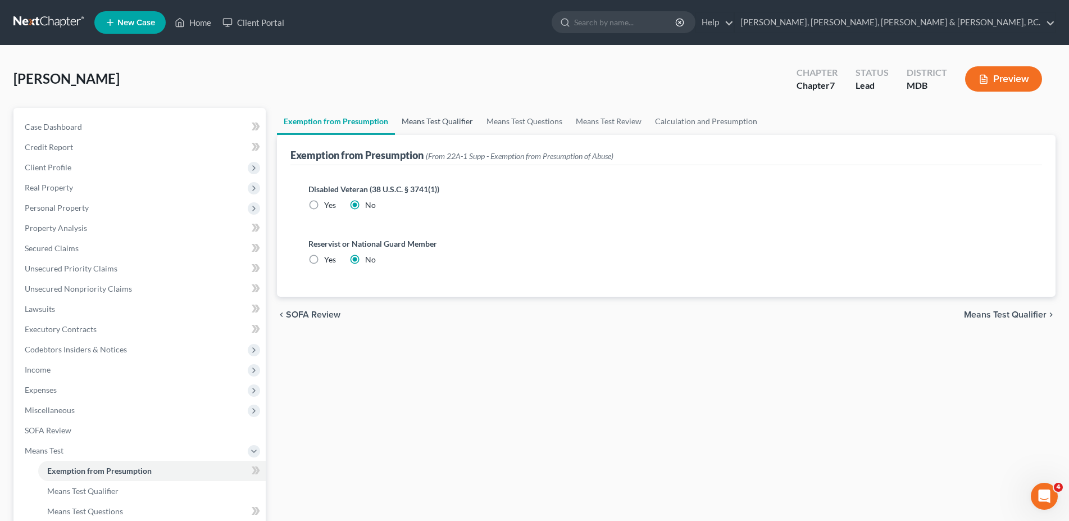
click at [445, 120] on link "Means Test Qualifier" at bounding box center [437, 121] width 85 height 27
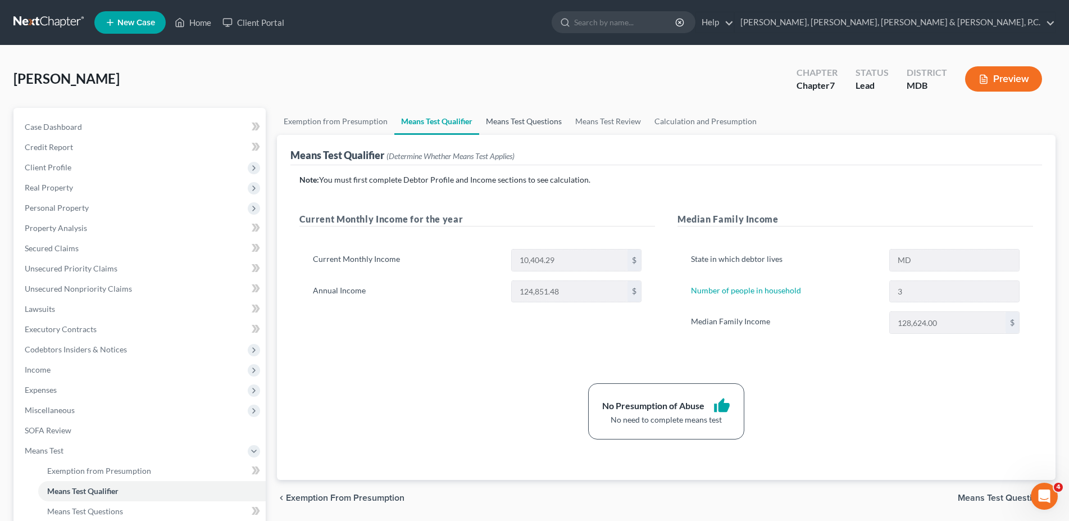
click at [513, 125] on link "Means Test Questions" at bounding box center [523, 121] width 89 height 27
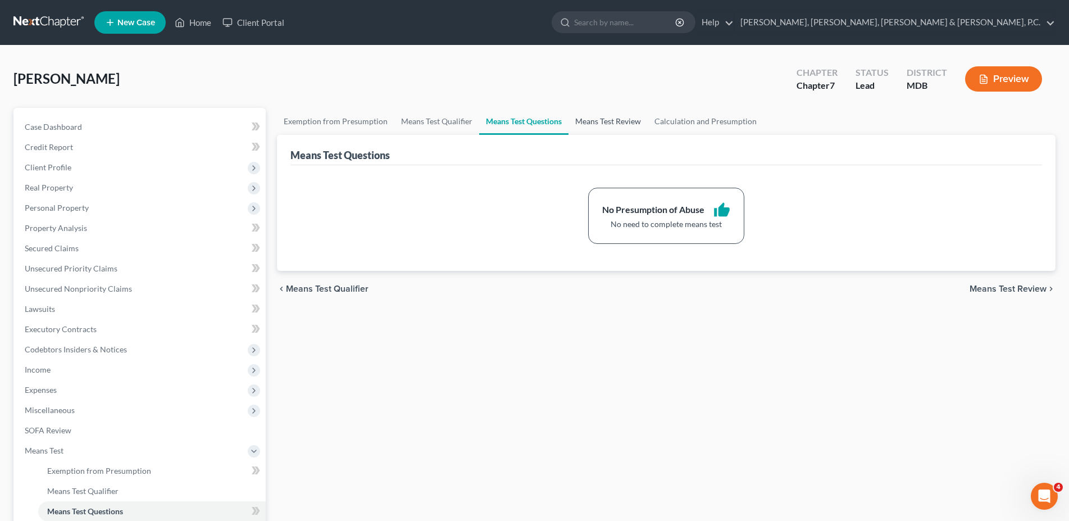
click at [606, 117] on link "Means Test Review" at bounding box center [607, 121] width 79 height 27
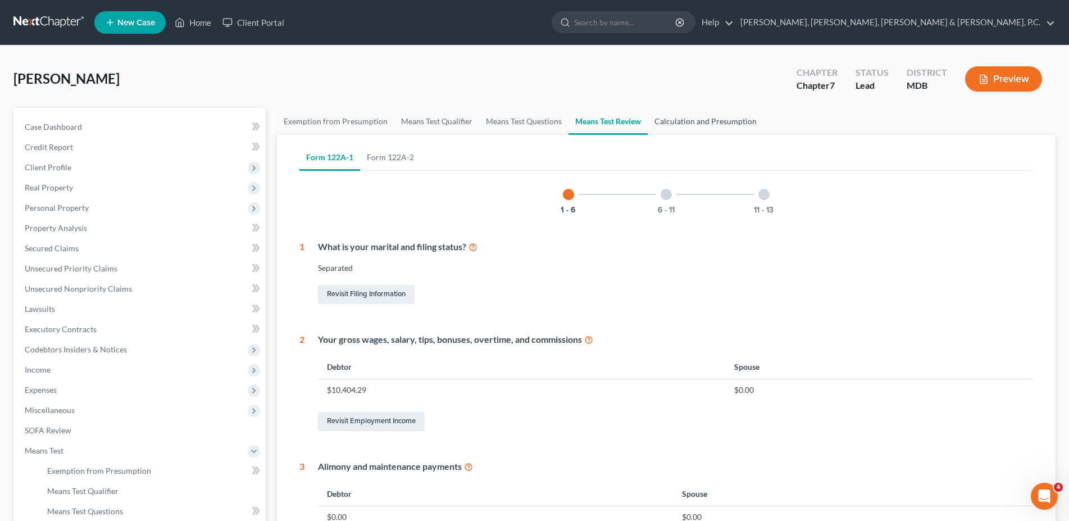
click at [690, 120] on link "Calculation and Presumption" at bounding box center [705, 121] width 116 height 27
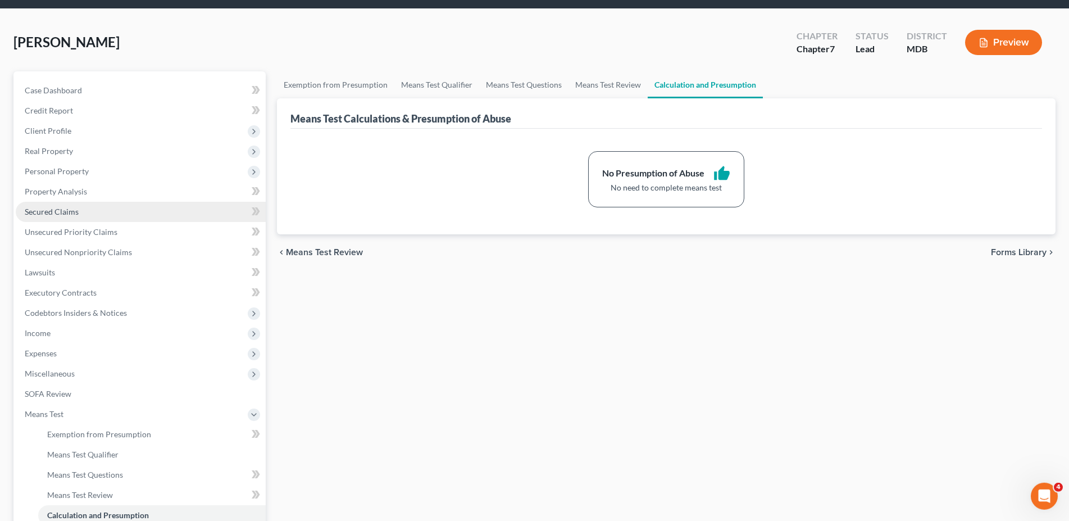
scroll to position [57, 0]
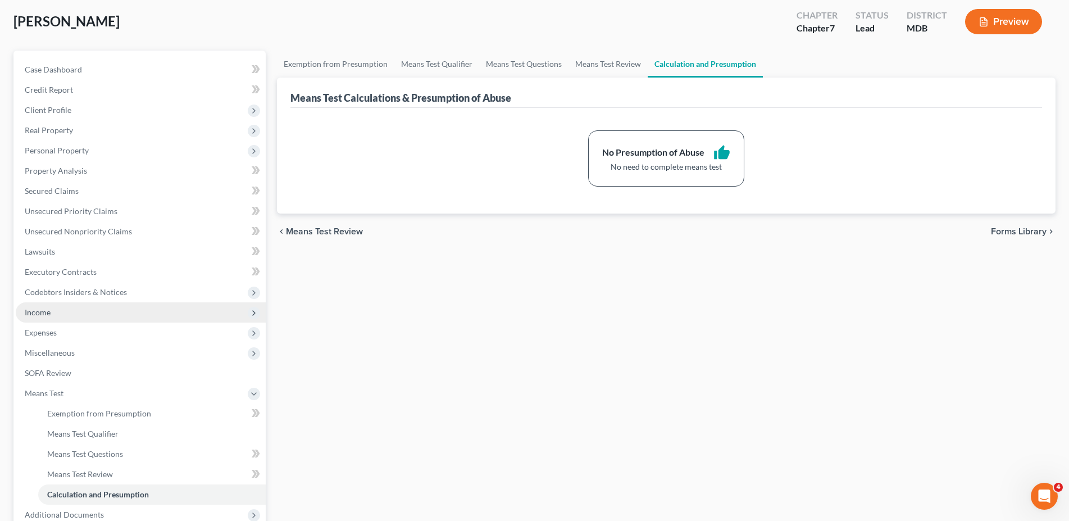
click at [34, 318] on span "Income" at bounding box center [141, 312] width 250 height 20
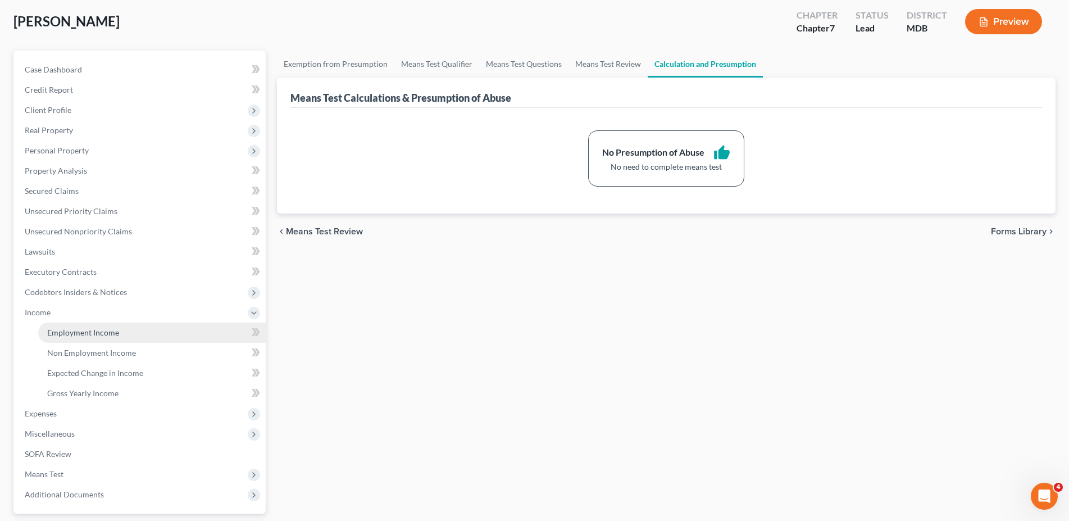
click at [53, 334] on span "Employment Income" at bounding box center [83, 332] width 72 height 10
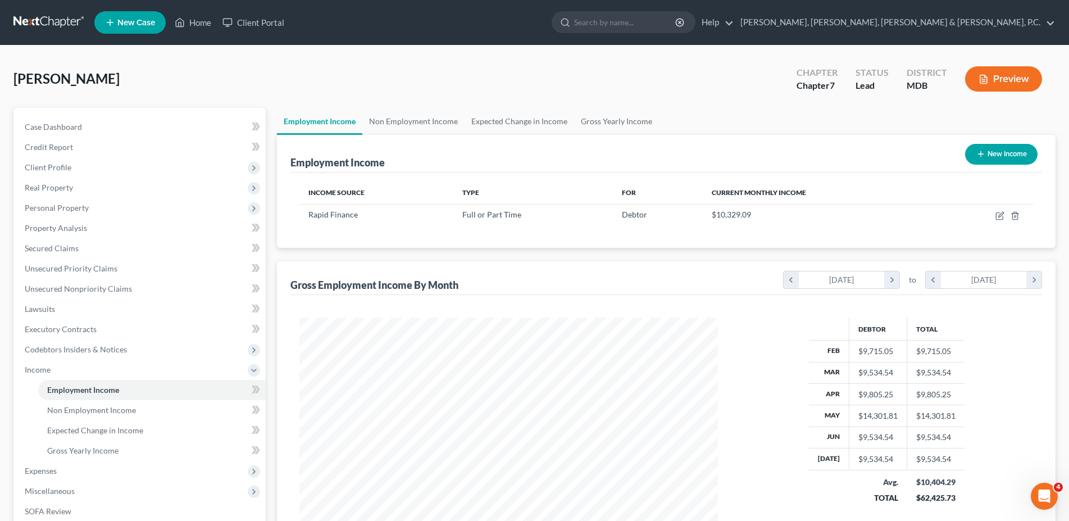
click at [992, 77] on button "Preview" at bounding box center [1003, 78] width 77 height 25
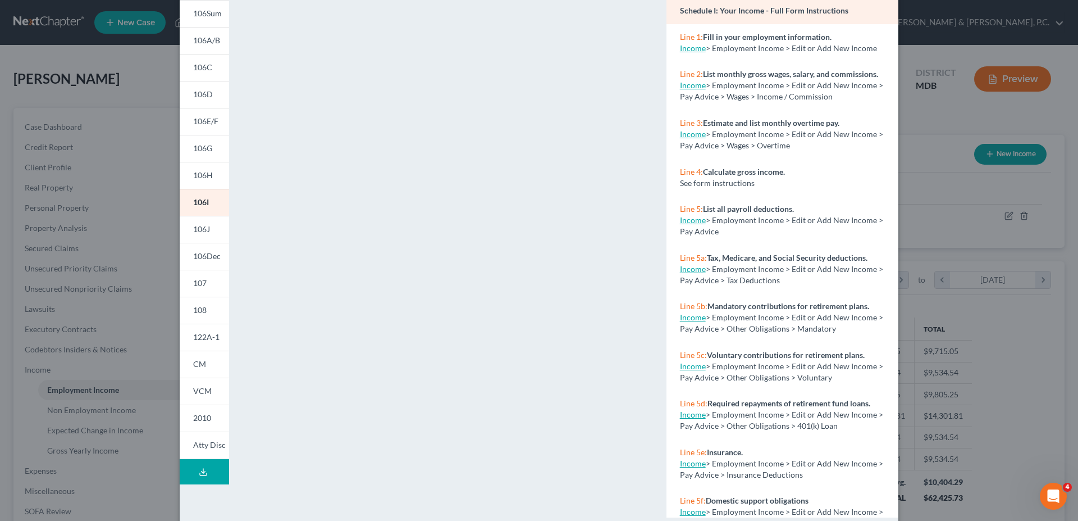
scroll to position [113, 0]
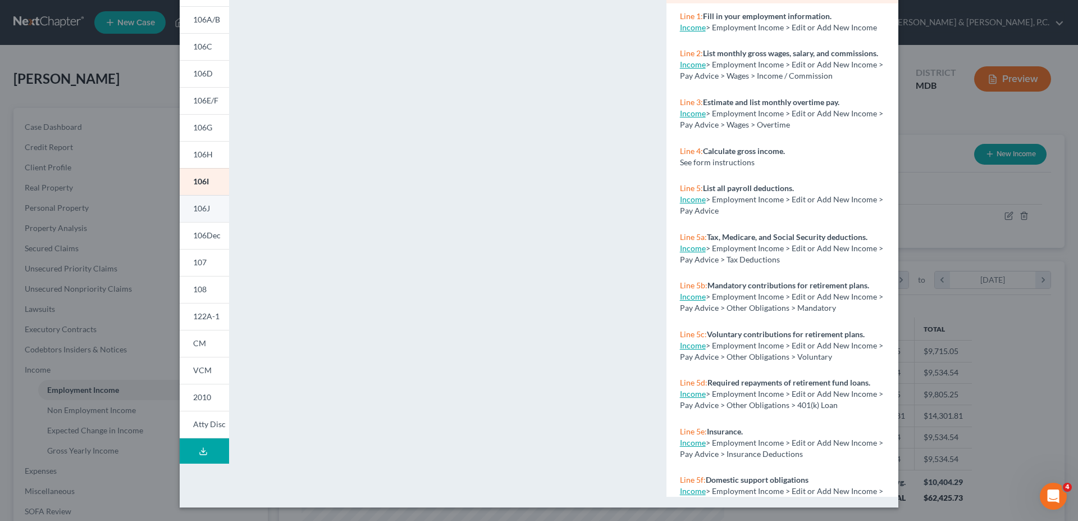
click at [204, 207] on span "106J" at bounding box center [201, 208] width 17 height 10
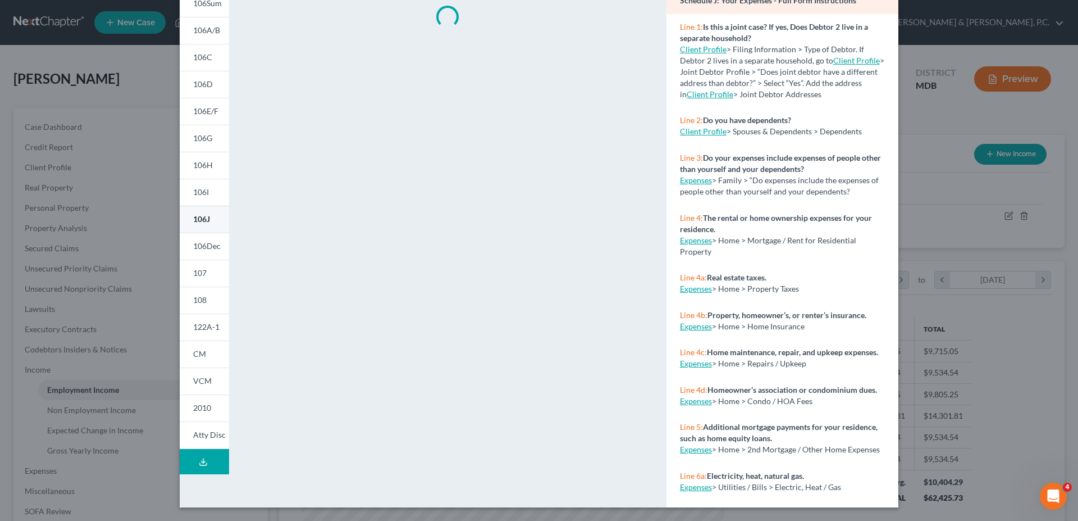
scroll to position [102, 0]
